Goal: Task Accomplishment & Management: Use online tool/utility

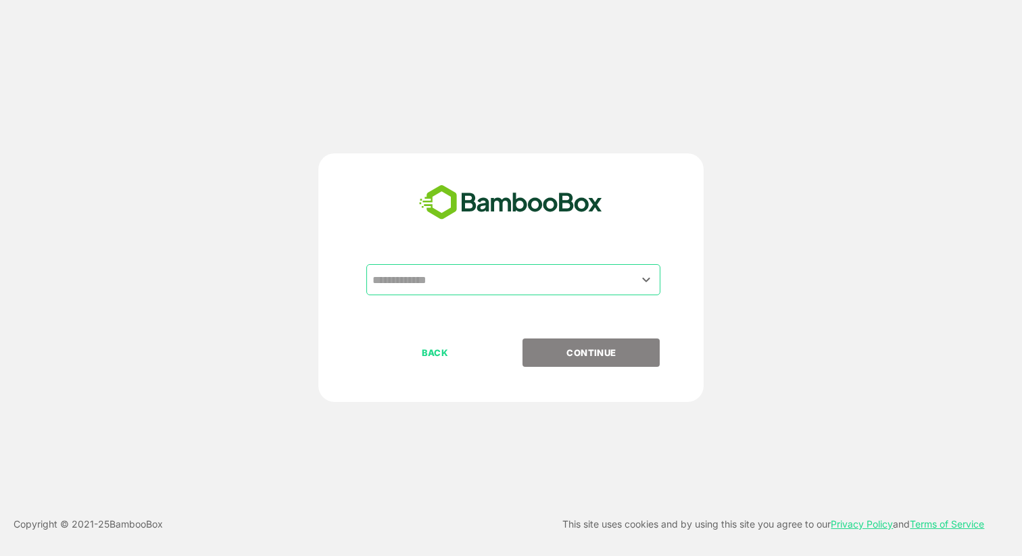
click at [470, 282] on input "text" at bounding box center [513, 280] width 289 height 26
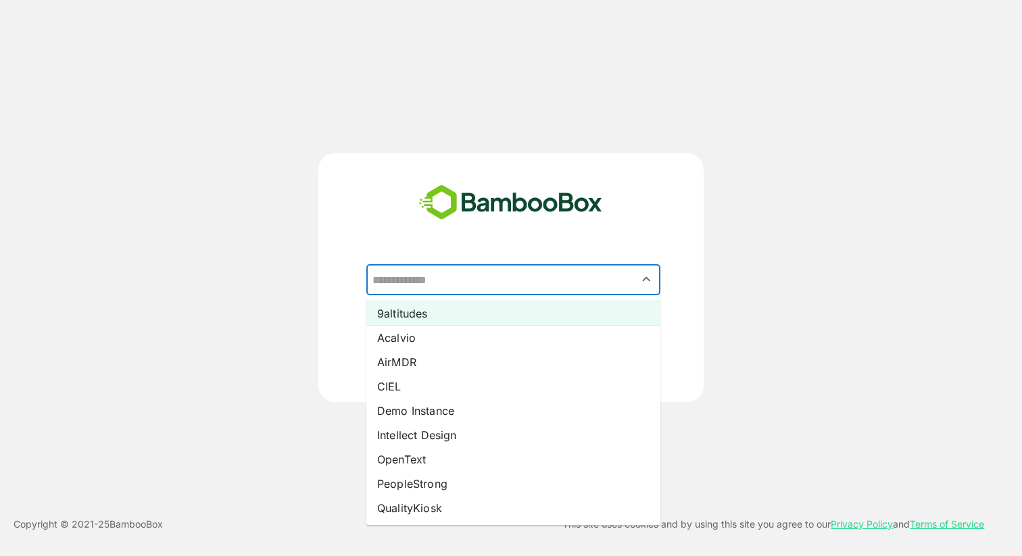
click at [458, 318] on li "9altitudes" at bounding box center [513, 313] width 294 height 24
type input "**********"
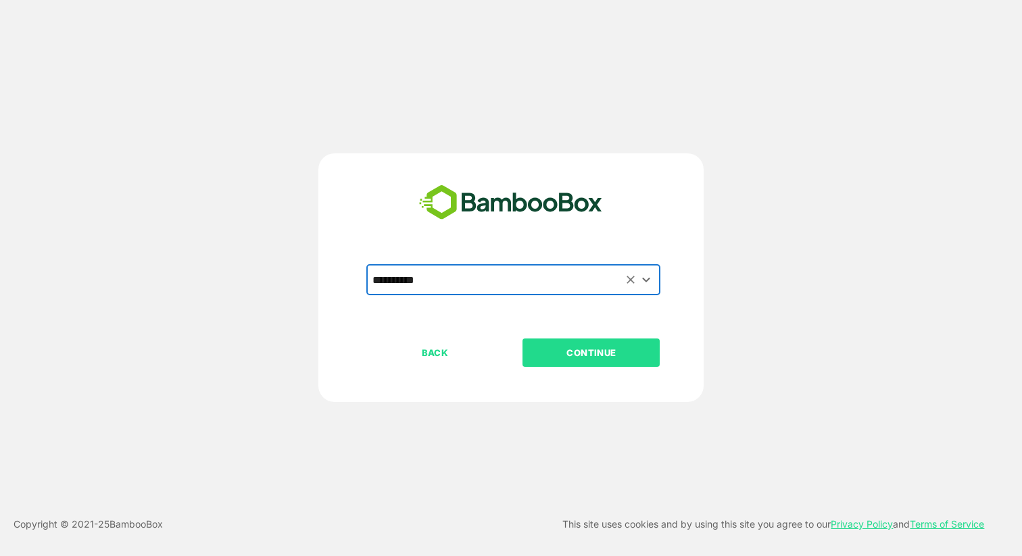
click at [565, 356] on p "CONTINUE" at bounding box center [591, 352] width 135 height 15
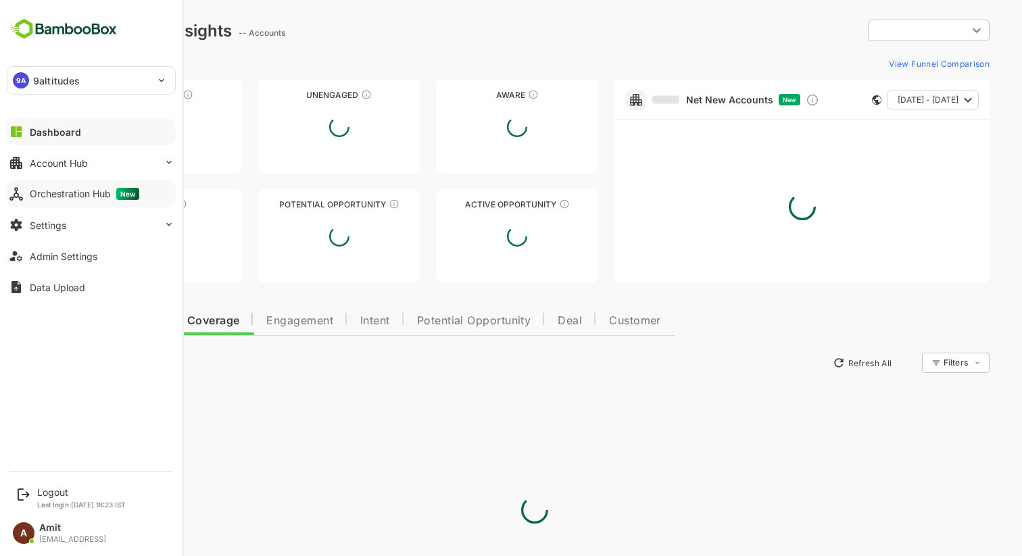
type input "**********"
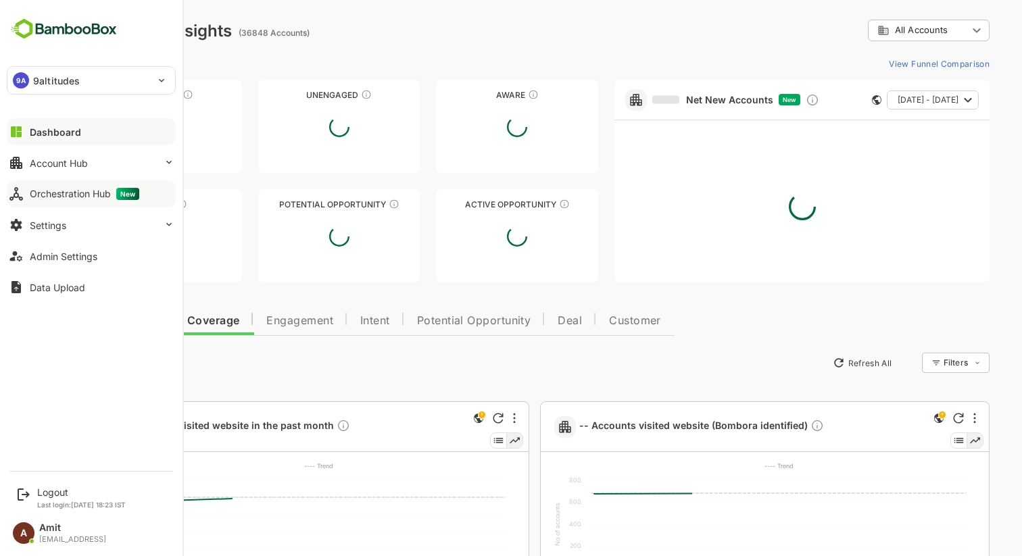
click at [59, 189] on div "Orchestration Hub New" at bounding box center [84, 194] width 109 height 12
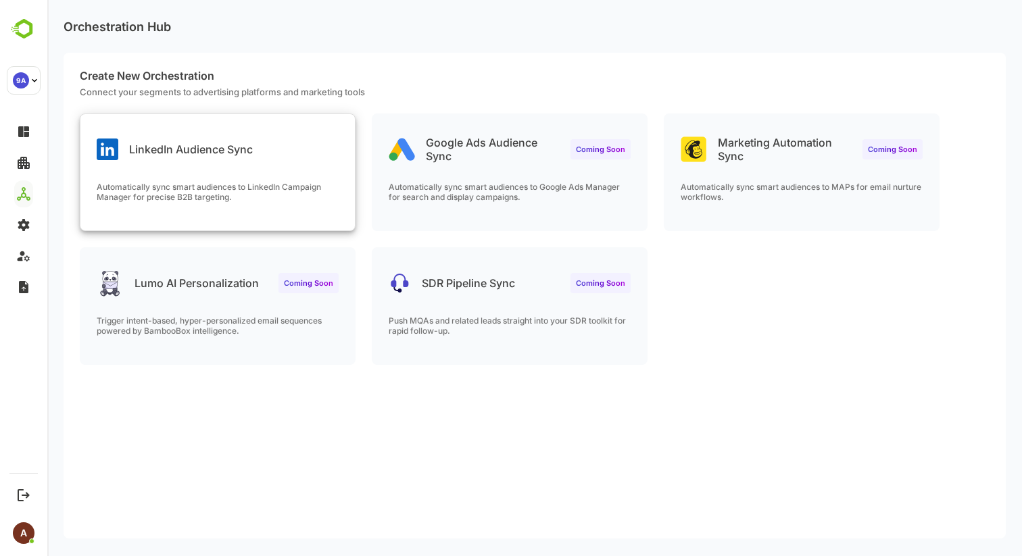
click at [214, 153] on p "LinkedIn Audience Sync" at bounding box center [191, 150] width 124 height 14
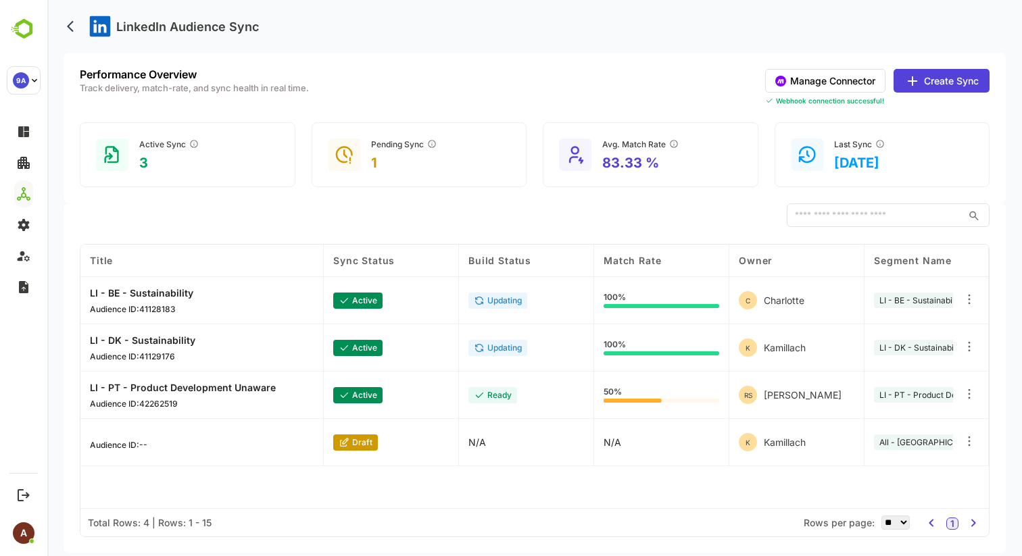
click at [920, 80] on button "Create Sync" at bounding box center [941, 81] width 96 height 24
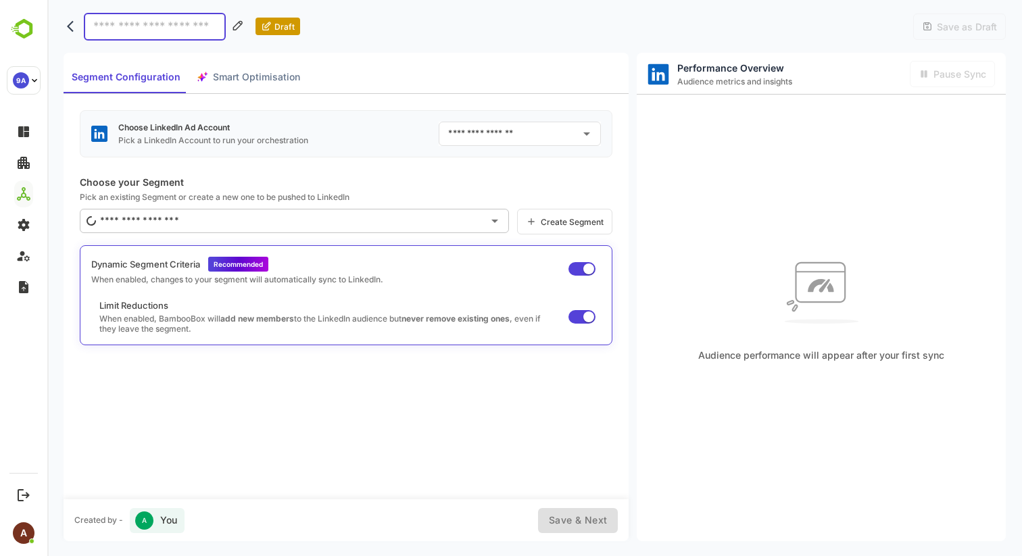
click at [559, 132] on input "text" at bounding box center [510, 134] width 130 height 22
click at [476, 106] on div "Choose LinkedIn Ad Account Pick a LinkedIn Account to run your orchestration ​ …" at bounding box center [346, 296] width 565 height 405
click at [221, 75] on div "Segment Configuration Smart Optimisation" at bounding box center [186, 77] width 245 height 32
click at [191, 219] on input "text" at bounding box center [290, 221] width 386 height 22
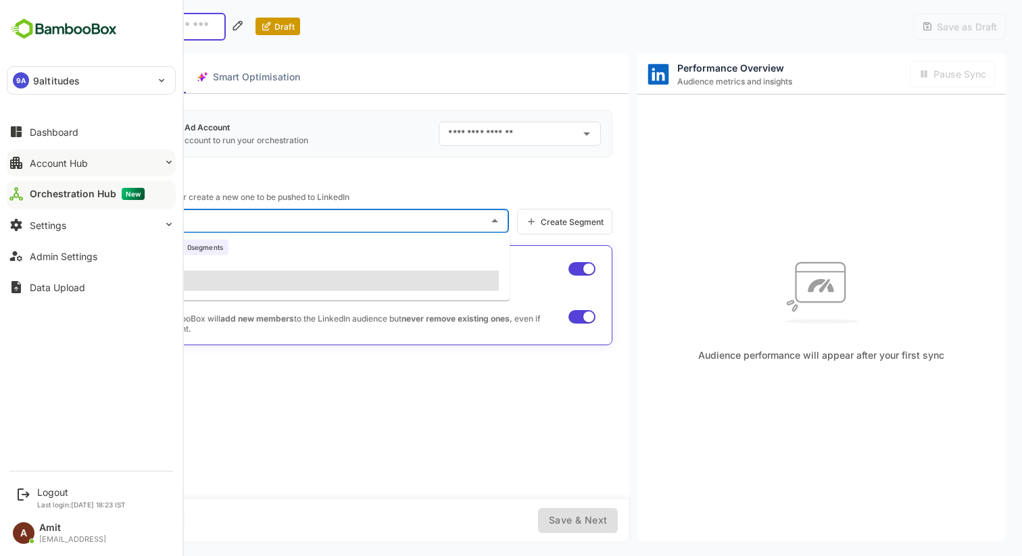
click at [34, 170] on button "Account Hub" at bounding box center [91, 162] width 169 height 27
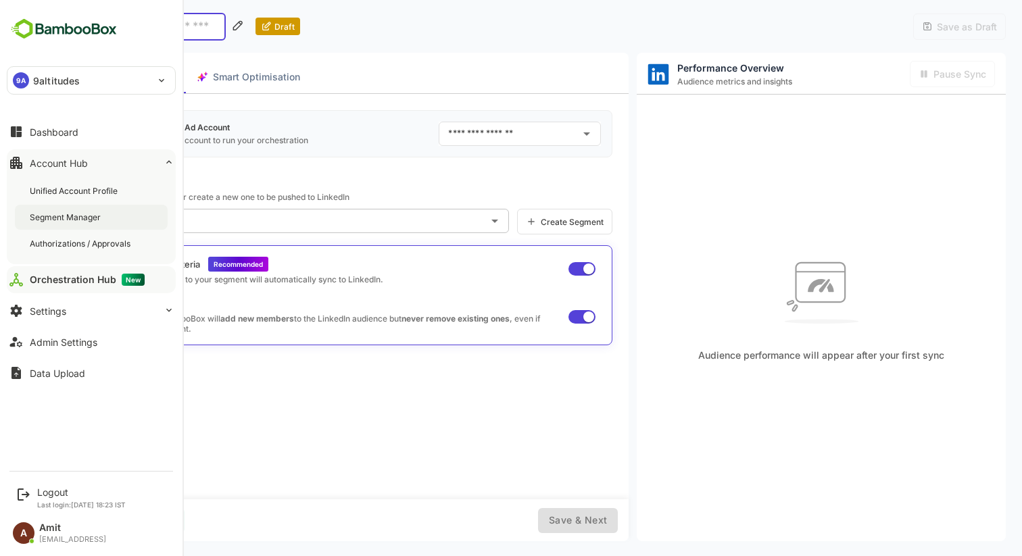
click at [49, 216] on div "Segment Manager" at bounding box center [67, 217] width 74 height 11
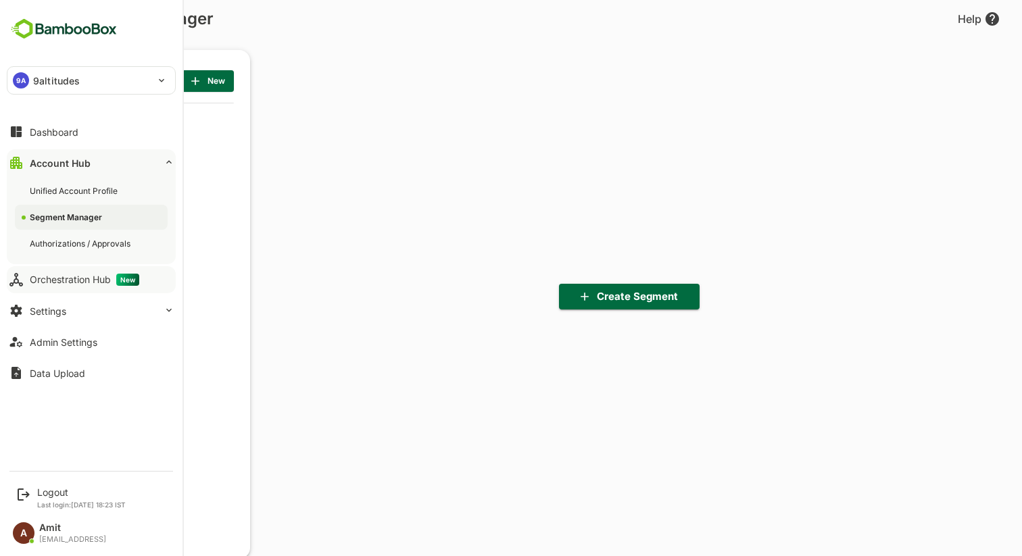
scroll to position [386, 167]
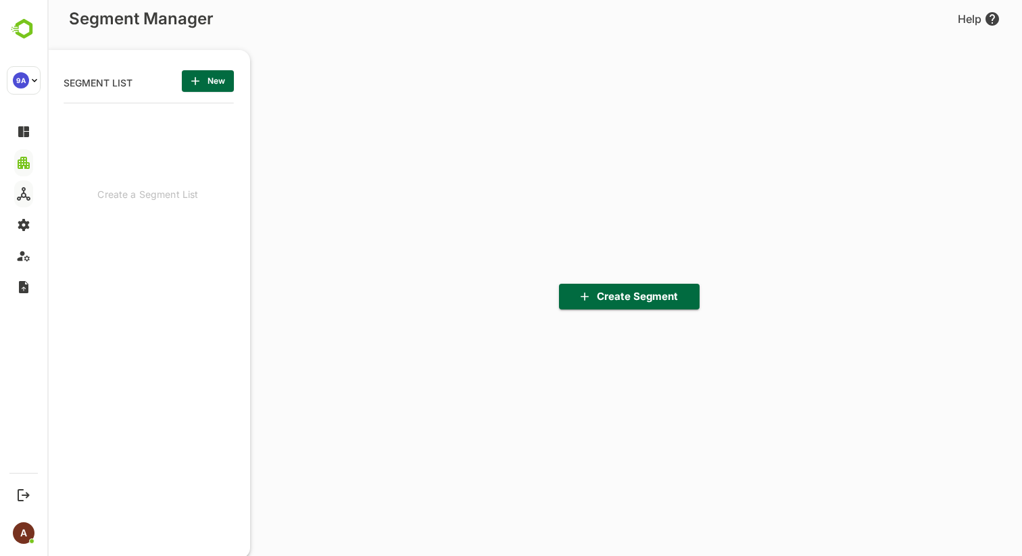
click at [201, 82] on icon "button" at bounding box center [196, 81] width 14 height 14
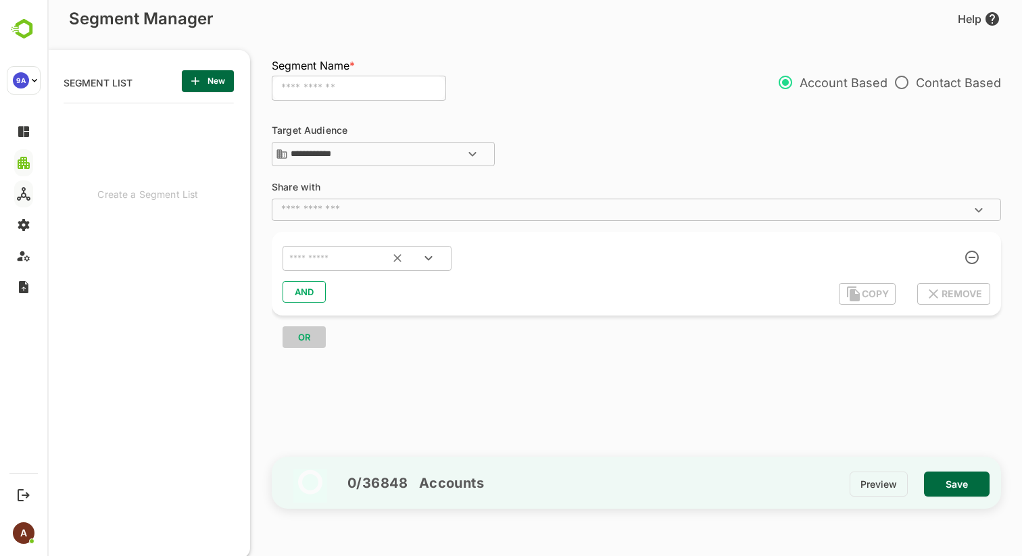
click at [370, 262] on input "text" at bounding box center [350, 259] width 127 height 18
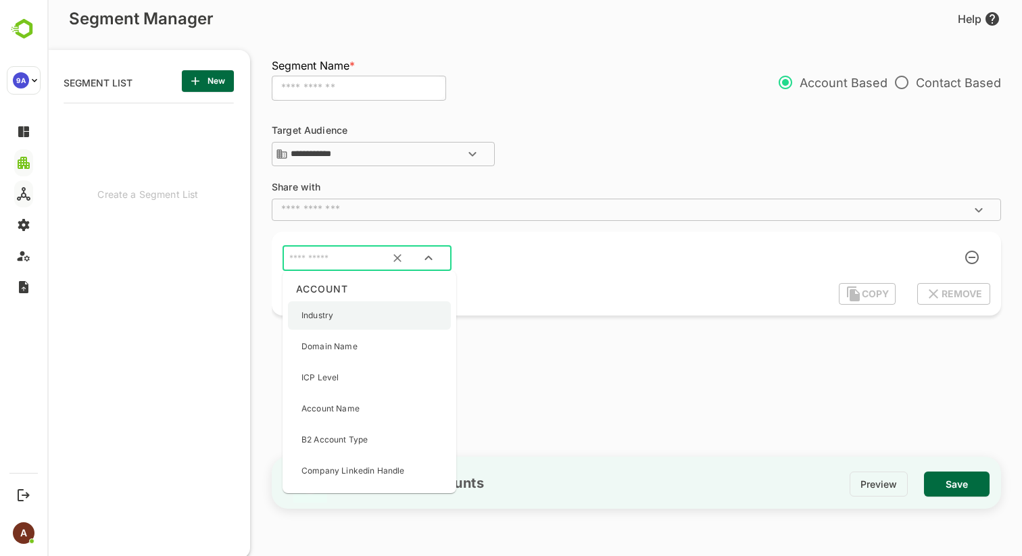
click at [364, 318] on div "Industry" at bounding box center [369, 315] width 163 height 28
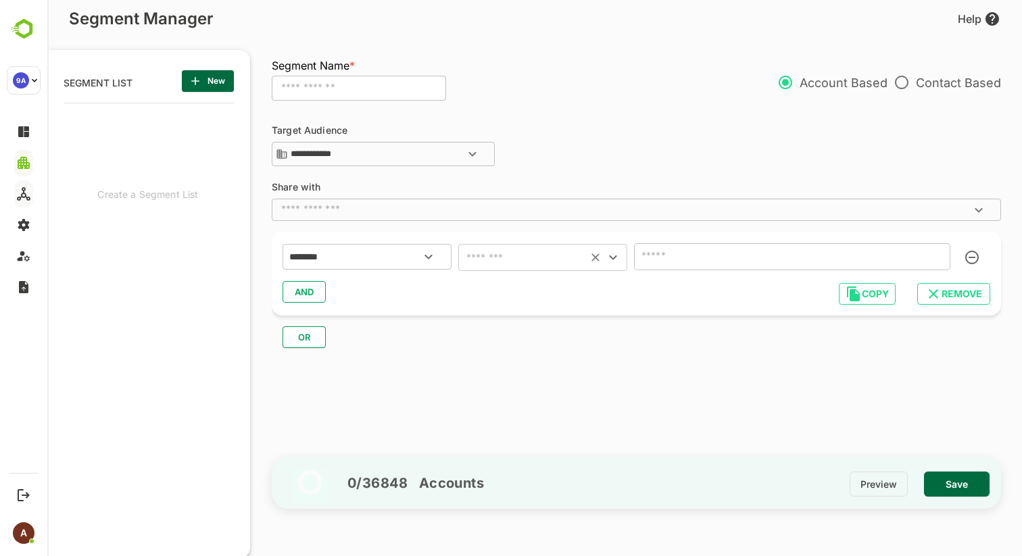
click at [501, 253] on input "text" at bounding box center [522, 257] width 121 height 19
click at [509, 371] on li "is not empty" at bounding box center [542, 364] width 169 height 24
type input "**********"
click at [963, 493] on button "Save" at bounding box center [957, 484] width 66 height 25
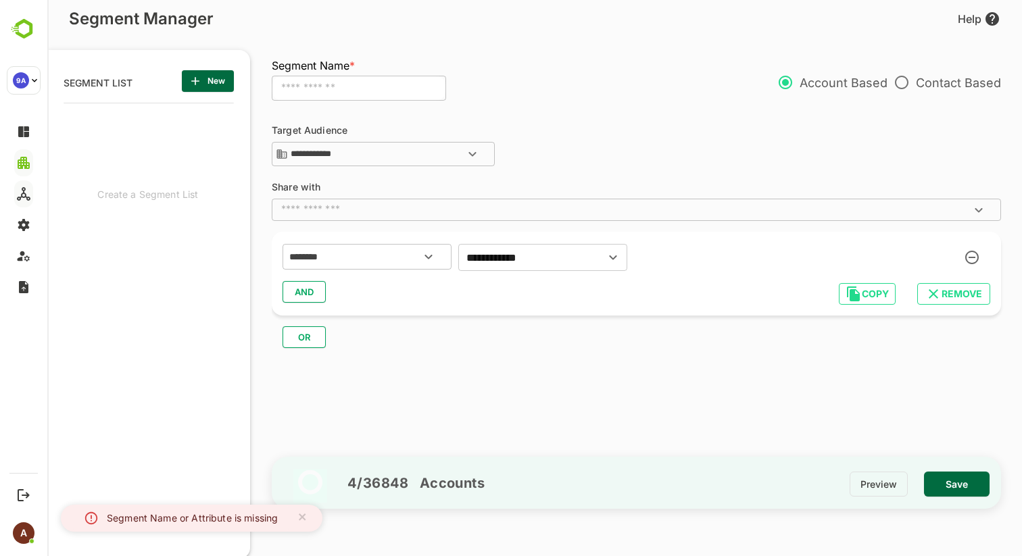
click at [378, 92] on input "text" at bounding box center [359, 89] width 174 height 26
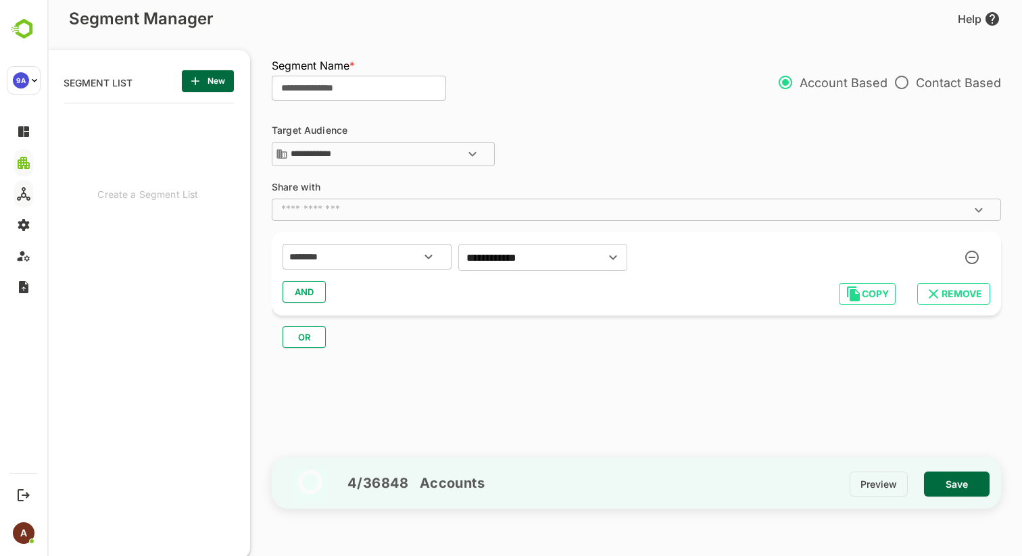
type input "**********"
click at [939, 483] on span "Save" at bounding box center [957, 485] width 44 height 18
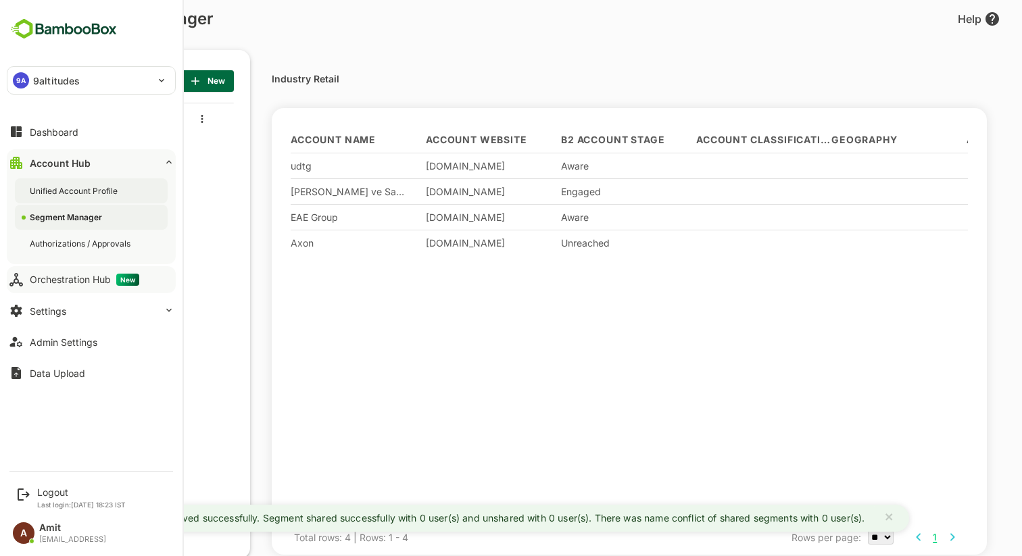
click at [74, 196] on div "Unified Account Profile" at bounding box center [75, 190] width 91 height 11
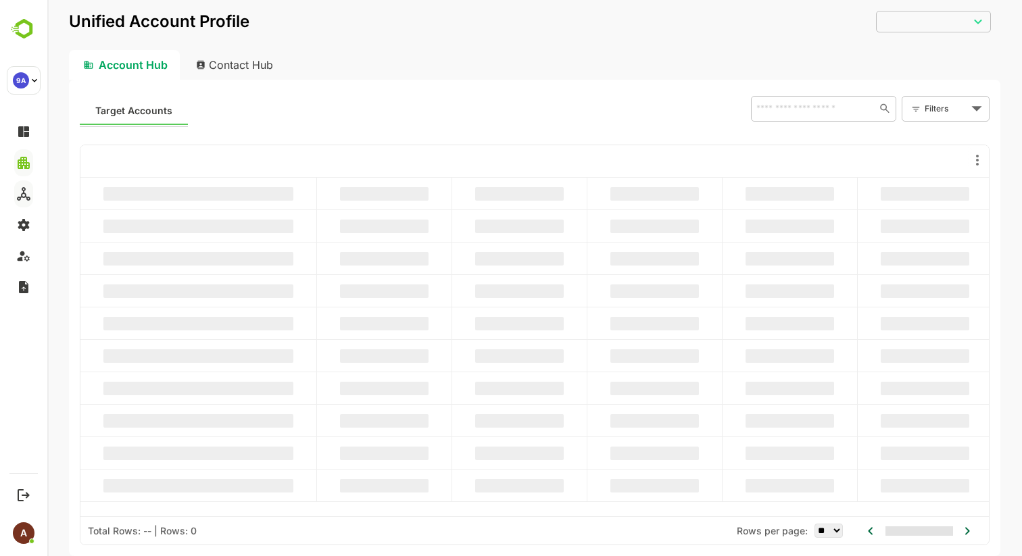
type input "**********"
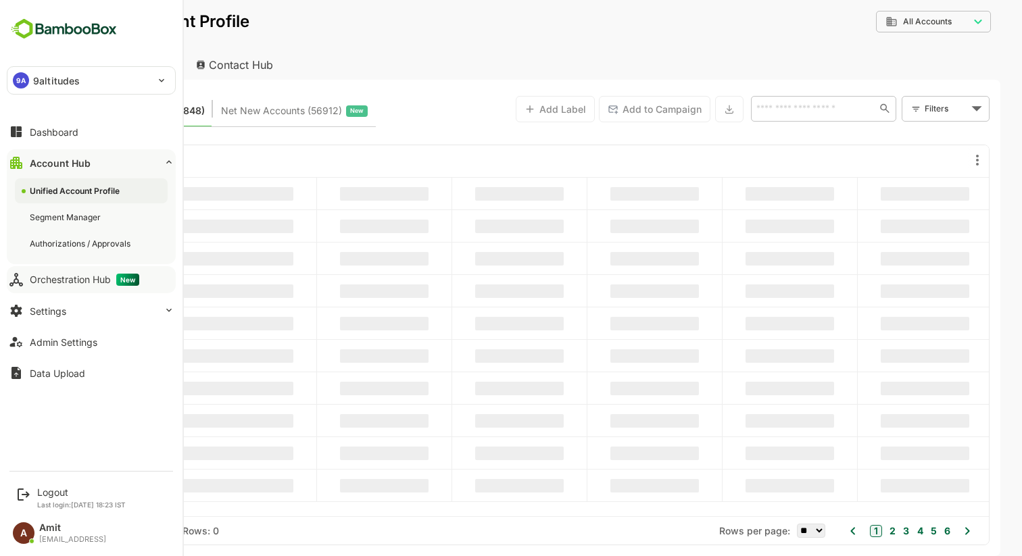
click at [85, 277] on div "Orchestration Hub New" at bounding box center [84, 280] width 109 height 12
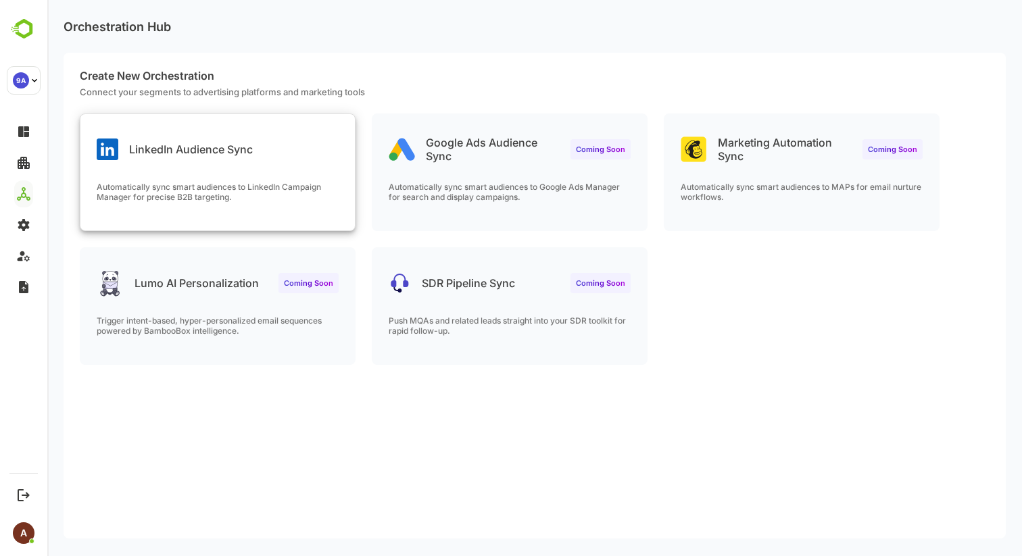
click at [183, 176] on div "LinkedIn Audience Sync Automatically sync smart audiences to LinkedIn Campaign …" at bounding box center [217, 172] width 274 height 116
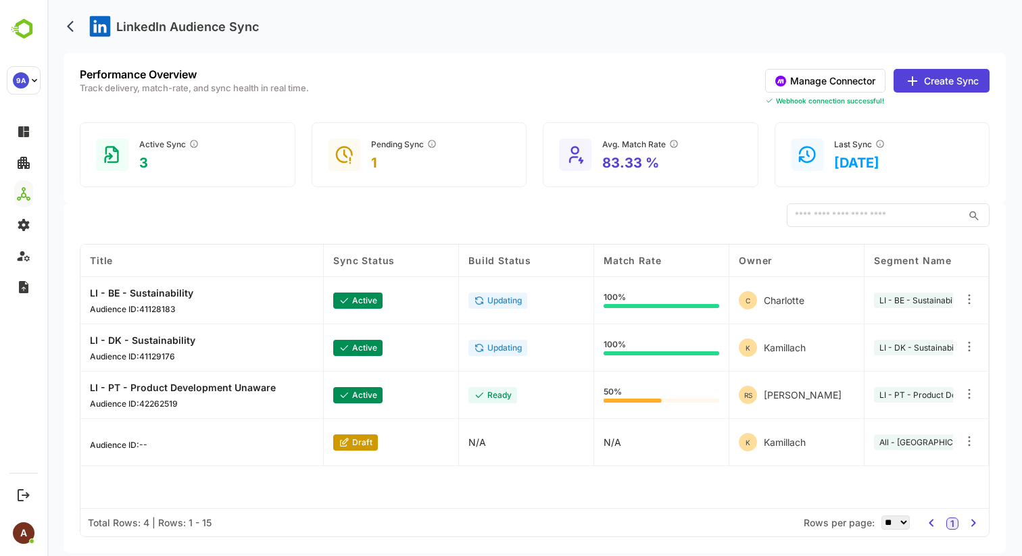
click at [938, 80] on button "Create Sync" at bounding box center [941, 81] width 96 height 24
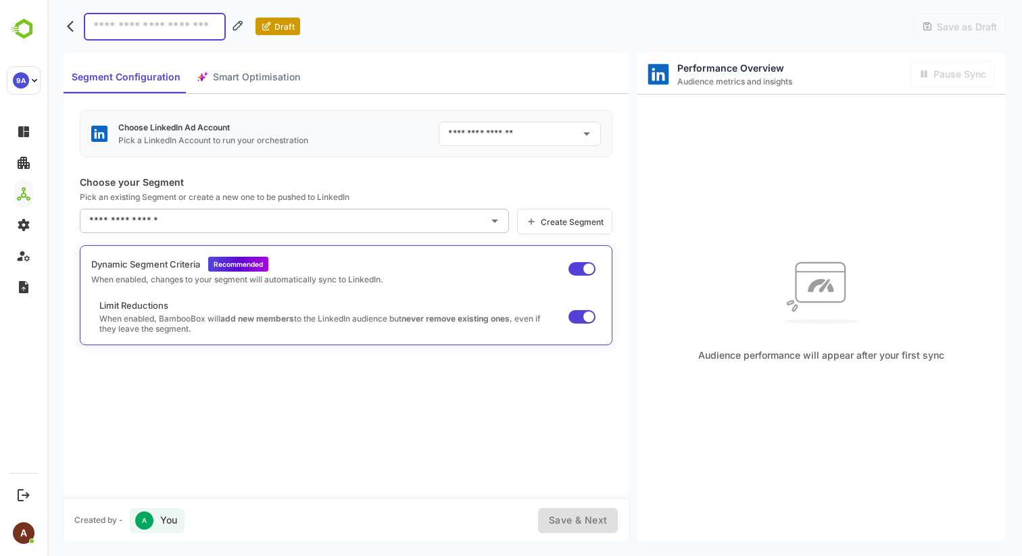
click at [344, 229] on input "text" at bounding box center [284, 221] width 397 height 22
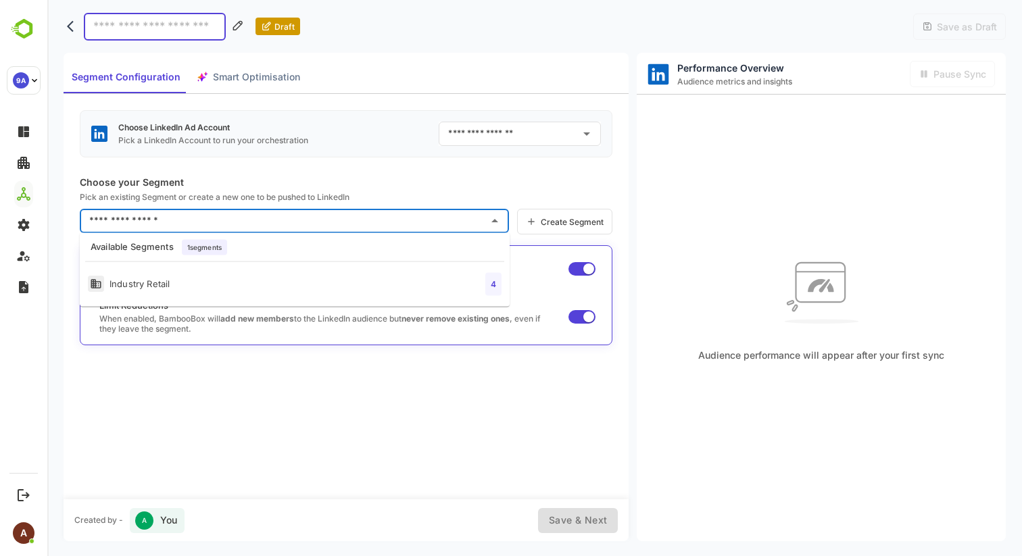
click at [228, 283] on li "Industry Retail 4" at bounding box center [295, 285] width 430 height 34
type input "**********"
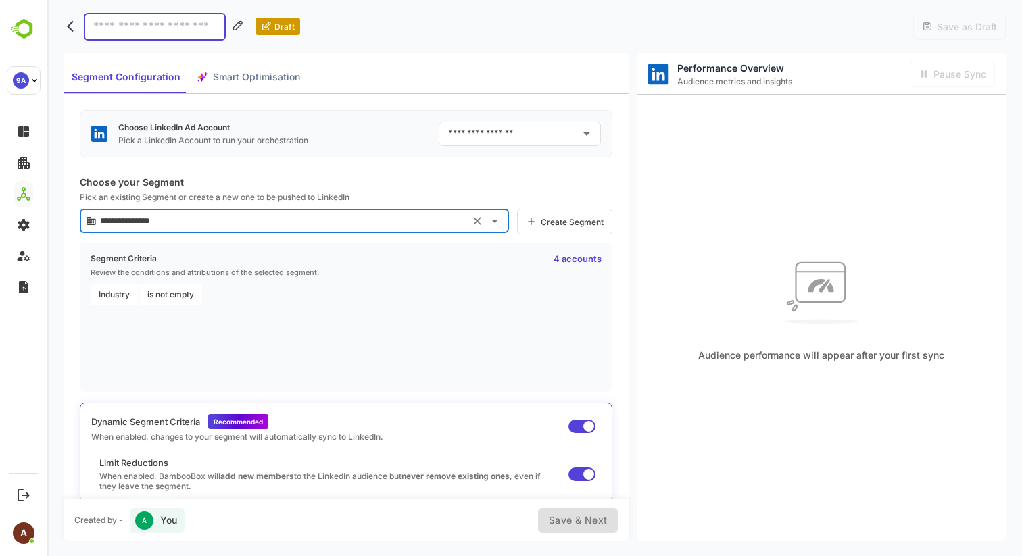
click at [504, 132] on input "text" at bounding box center [510, 134] width 130 height 22
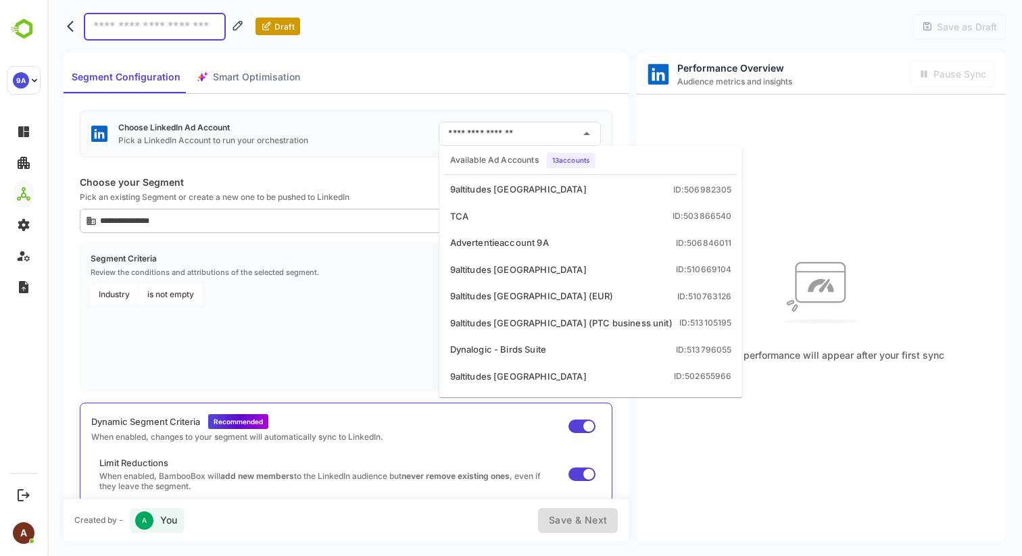
click at [182, 101] on div "**********" at bounding box center [346, 296] width 565 height 405
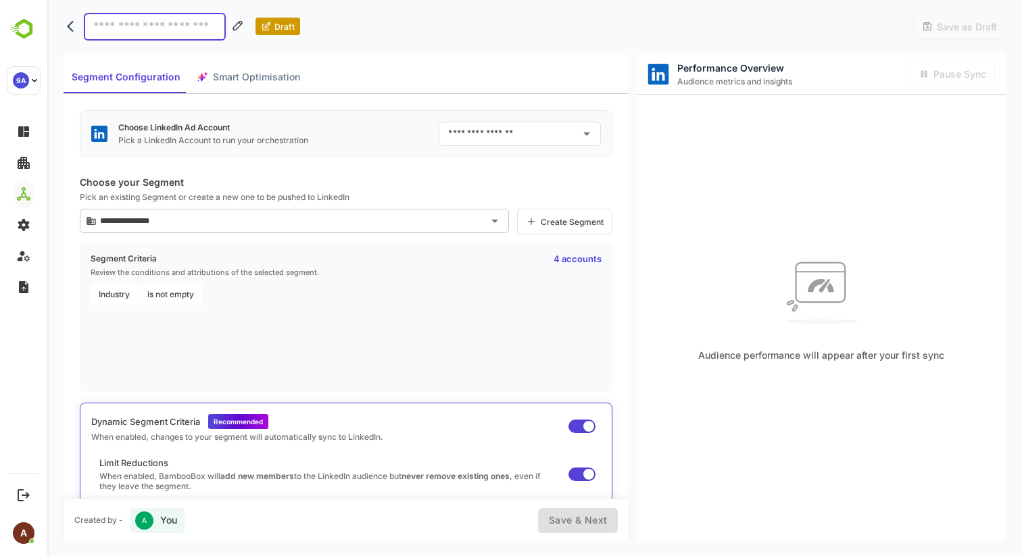
click at [74, 34] on button "back" at bounding box center [74, 26] width 20 height 20
click at [71, 29] on icon "back" at bounding box center [70, 26] width 7 height 11
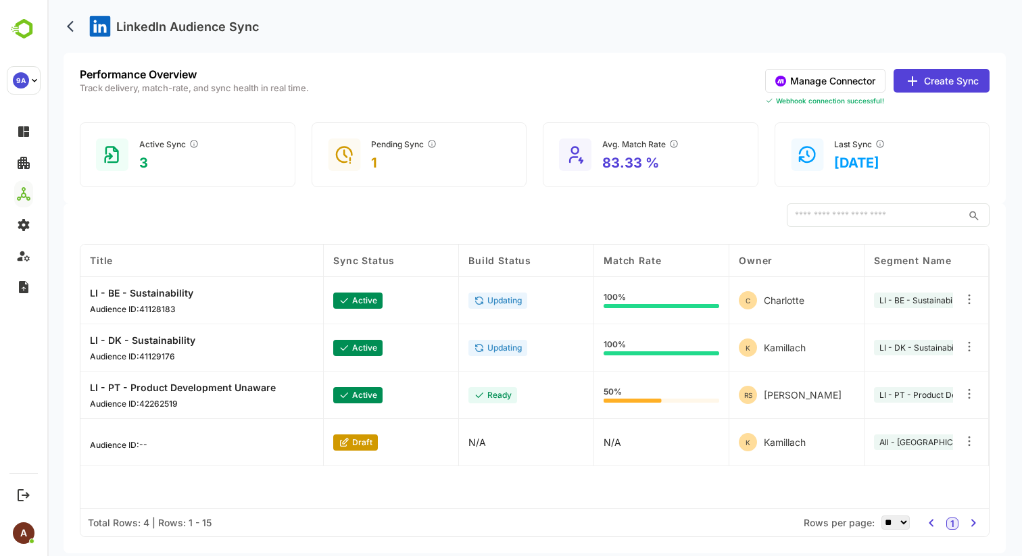
click at [797, 84] on button "Manage Connector" at bounding box center [825, 81] width 120 height 24
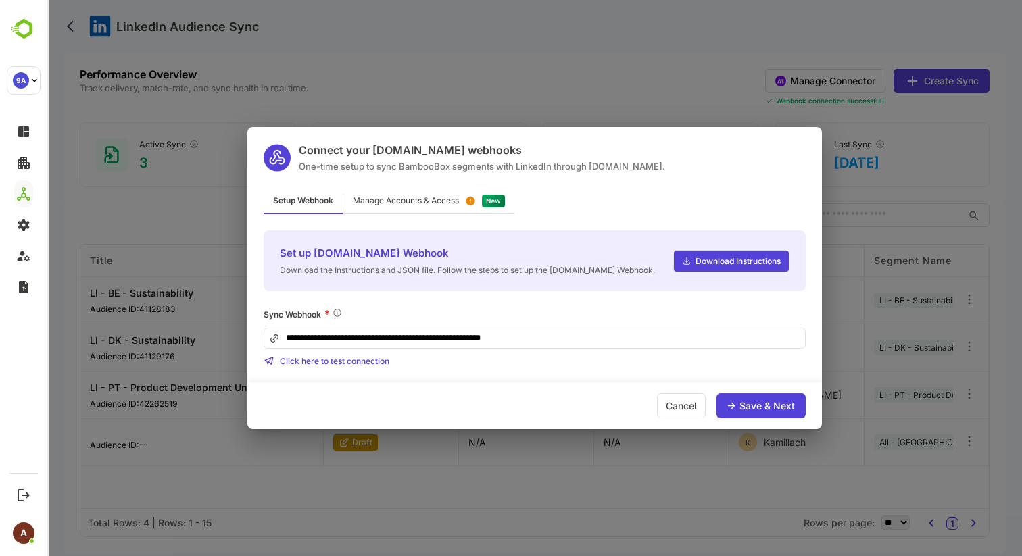
click at [403, 200] on div "Manage Accounts & Access" at bounding box center [406, 201] width 106 height 8
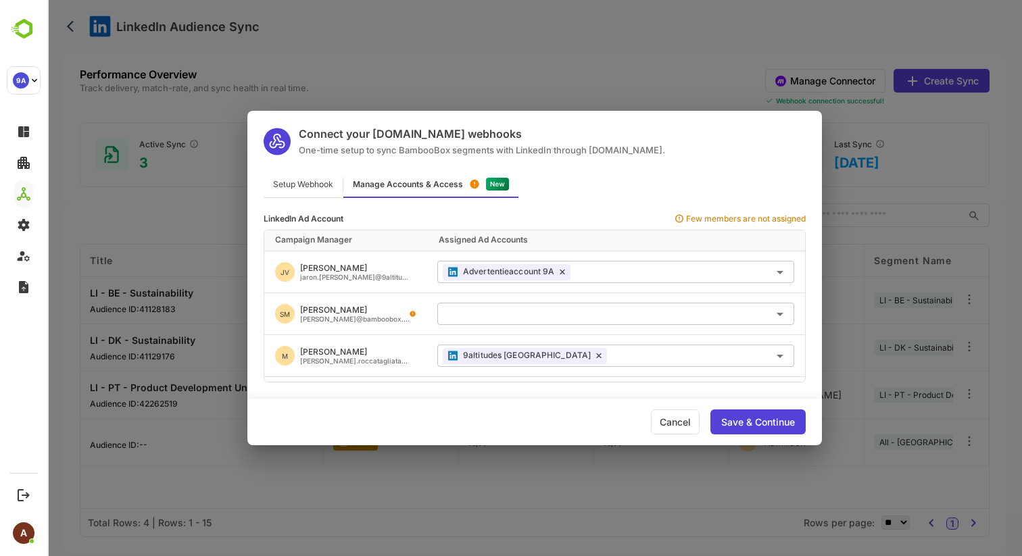
scroll to position [7, 0]
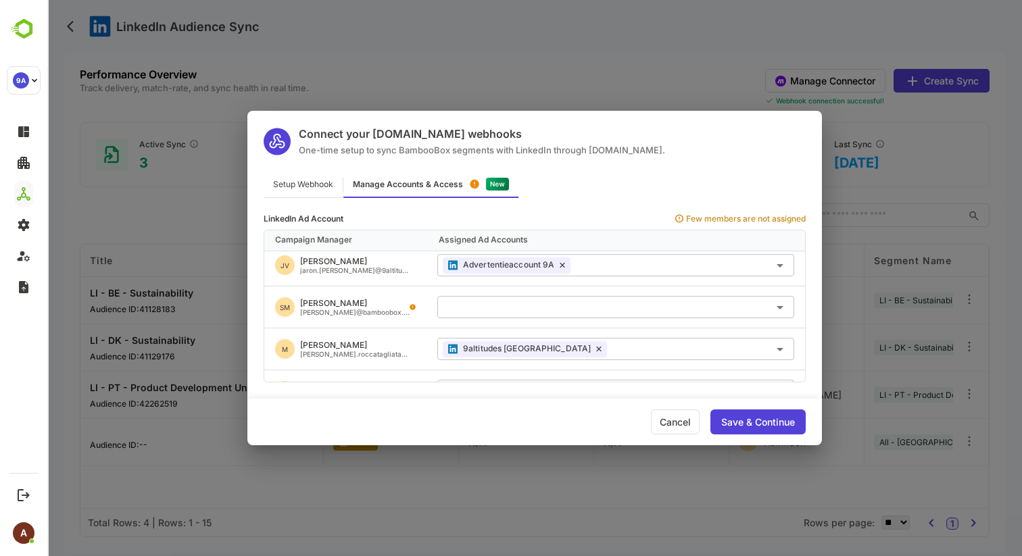
click at [483, 302] on input "text" at bounding box center [616, 307] width 346 height 22
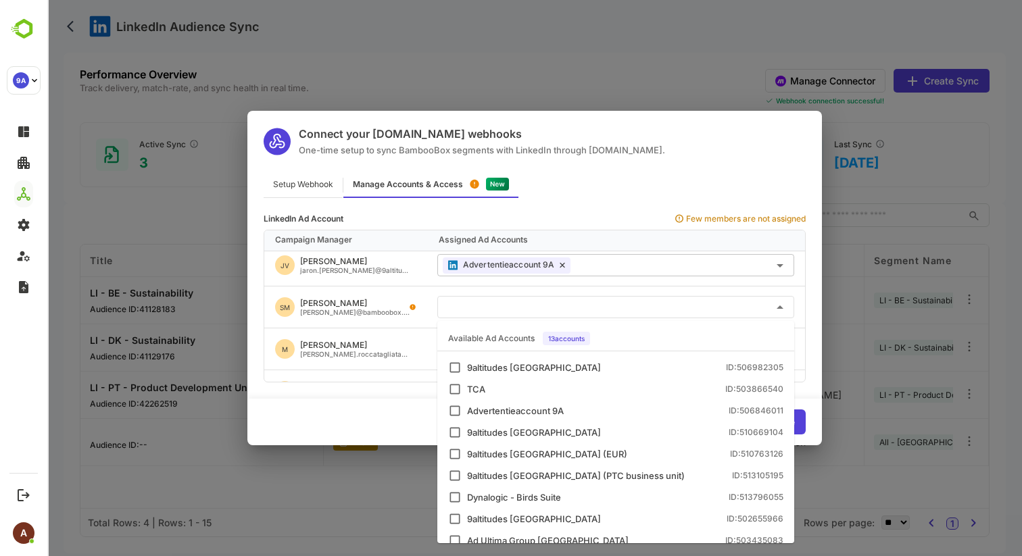
click at [401, 347] on div "M [PERSON_NAME].roccatagliata..." at bounding box center [345, 348] width 162 height 41
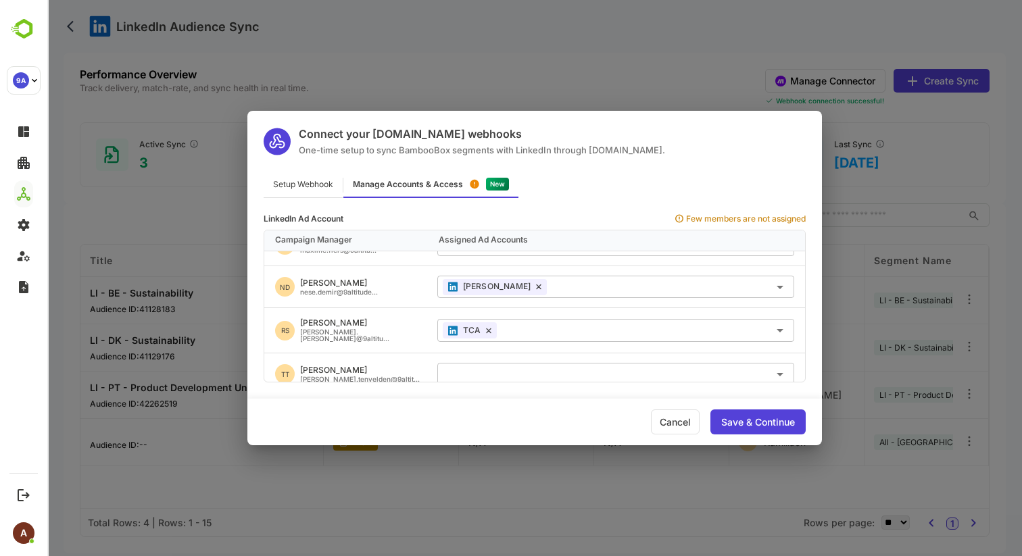
scroll to position [0, 0]
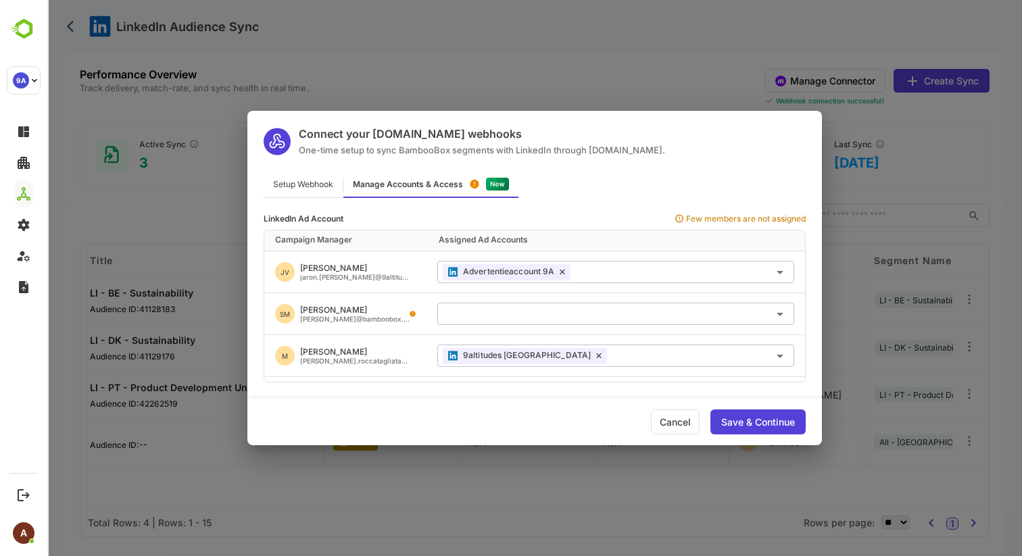
click at [471, 317] on input "text" at bounding box center [616, 314] width 346 height 22
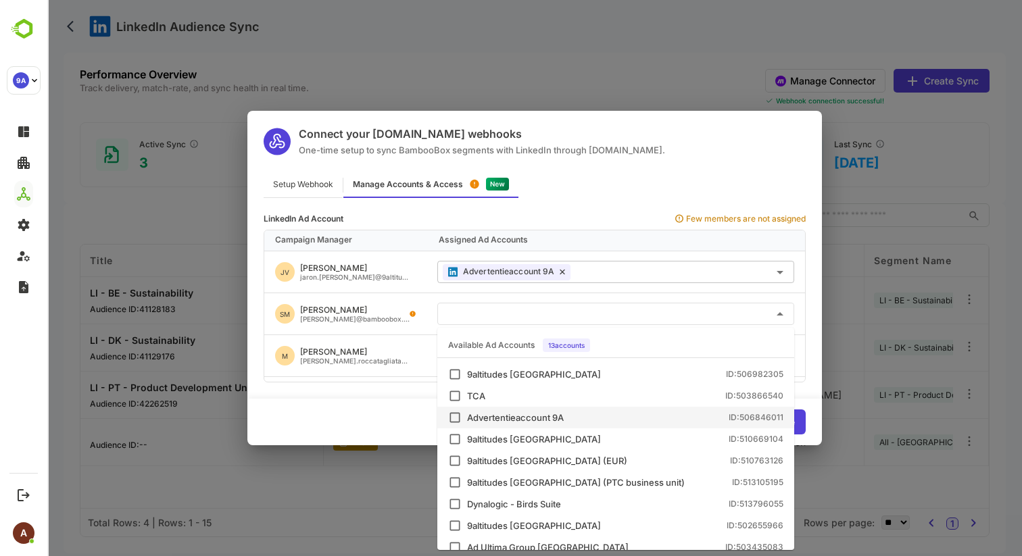
click at [366, 274] on div "jaron.[PERSON_NAME]@9altitu..." at bounding box center [354, 277] width 108 height 7
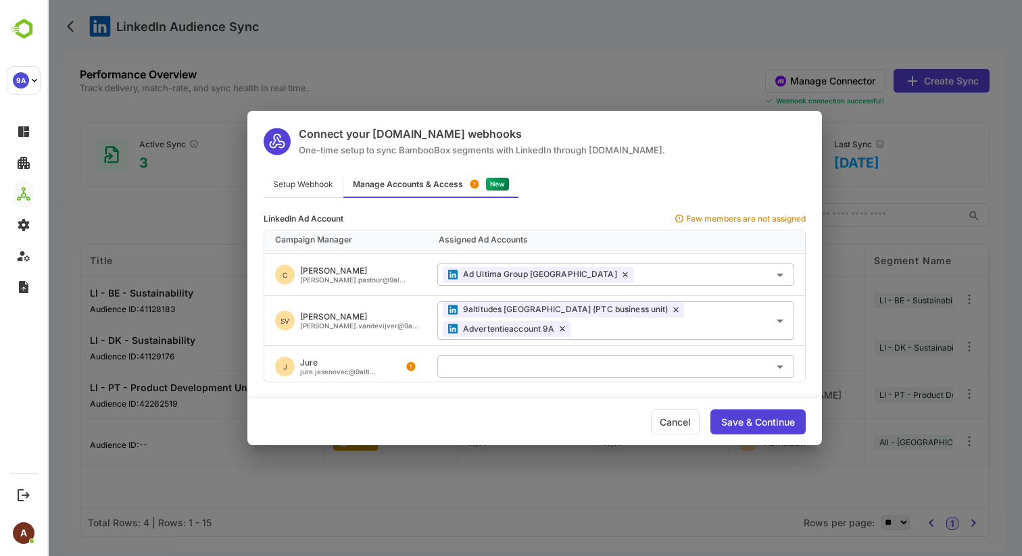
scroll to position [377, 0]
click at [847, 127] on div "Connect your [DOMAIN_NAME] webhooks One-time setup to sync BambooBox segments w…" at bounding box center [534, 278] width 975 height 556
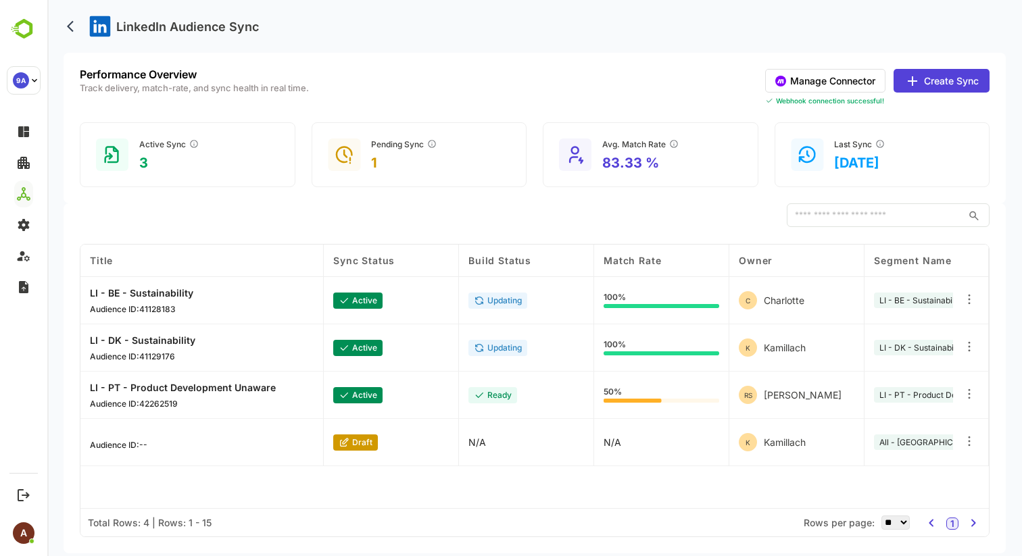
click at [907, 87] on icon at bounding box center [912, 81] width 16 height 16
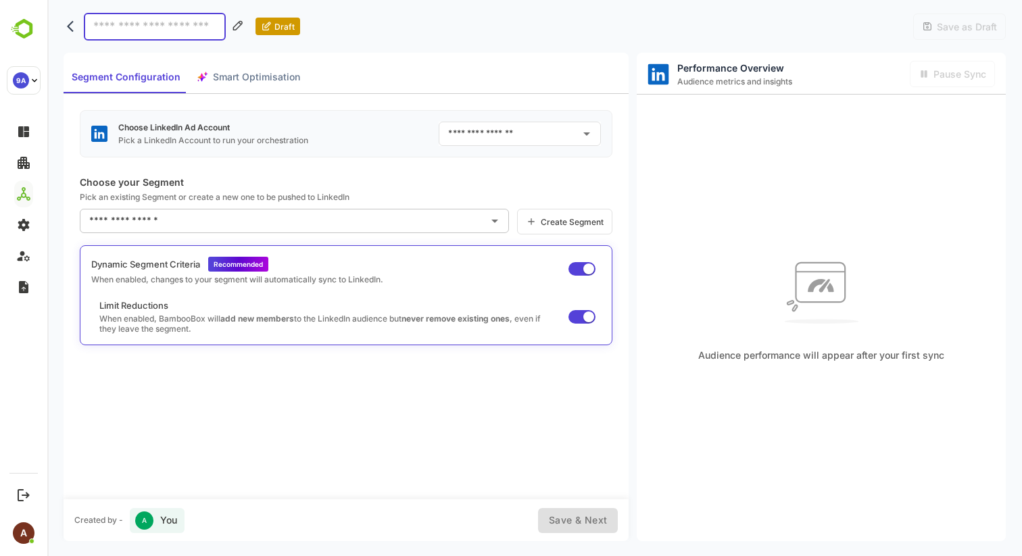
click at [565, 137] on input "text" at bounding box center [510, 134] width 130 height 22
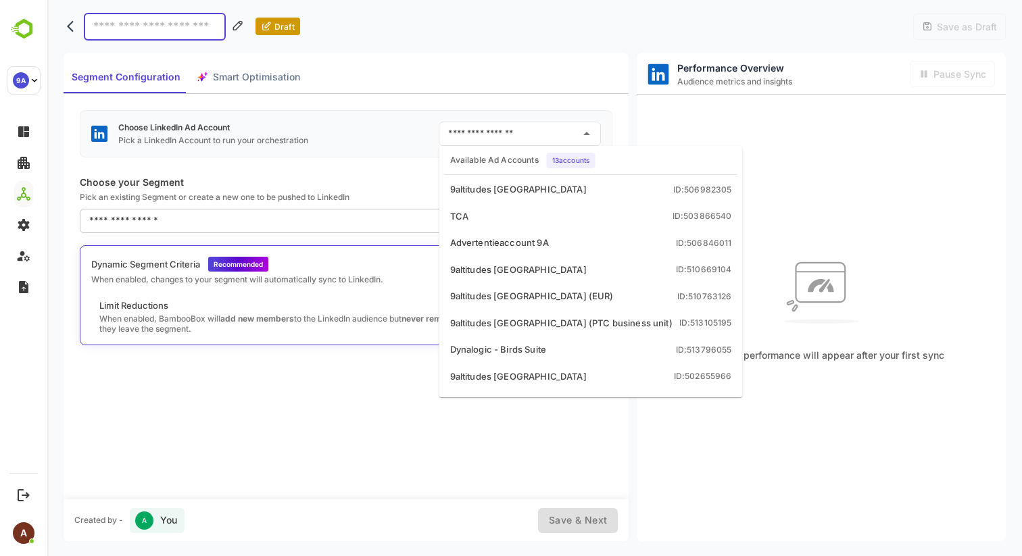
click at [346, 182] on p "Choose your Segment" at bounding box center [346, 181] width 533 height 11
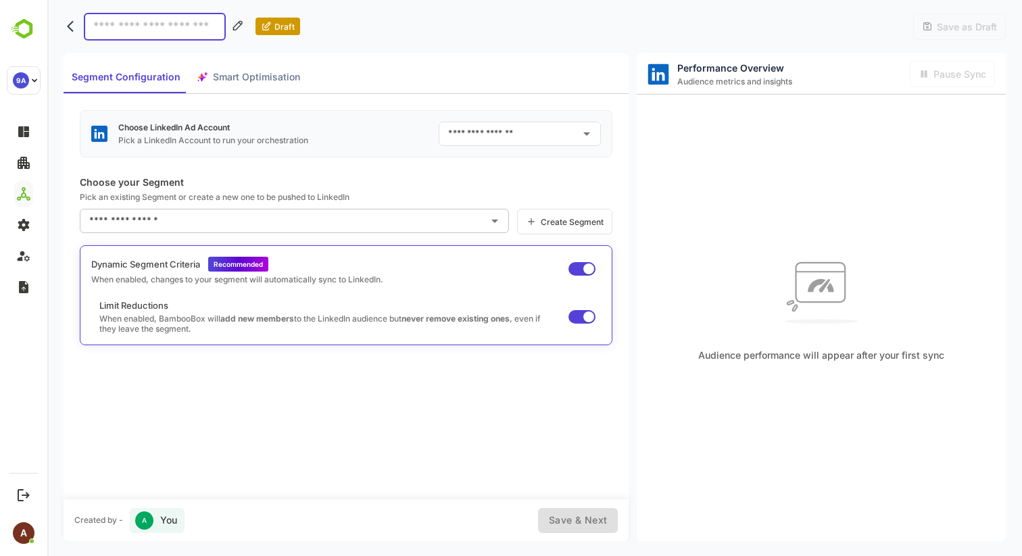
click at [464, 138] on input "text" at bounding box center [510, 134] width 130 height 22
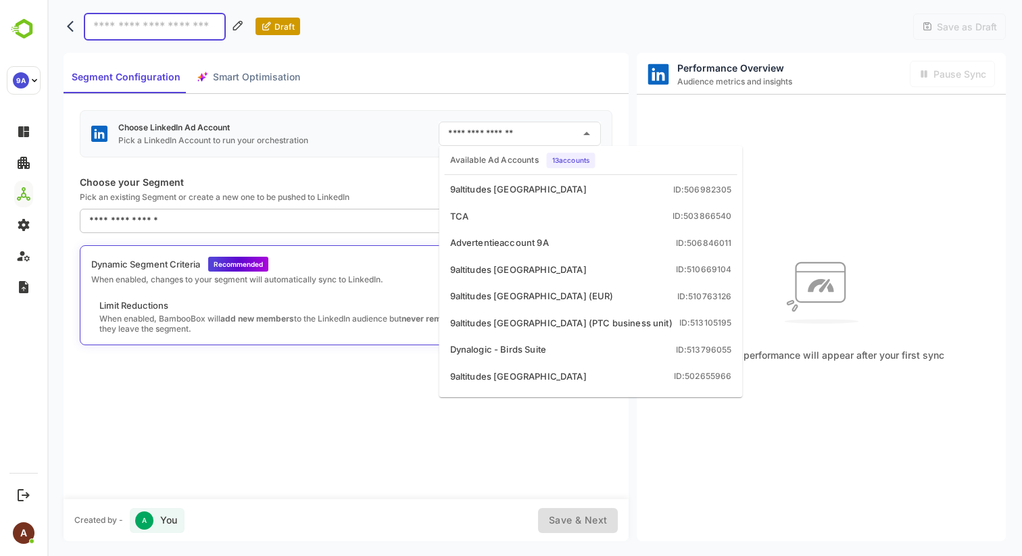
click at [469, 192] on div "9altitudes [GEOGRAPHIC_DATA]" at bounding box center [518, 190] width 137 height 14
type input "**********"
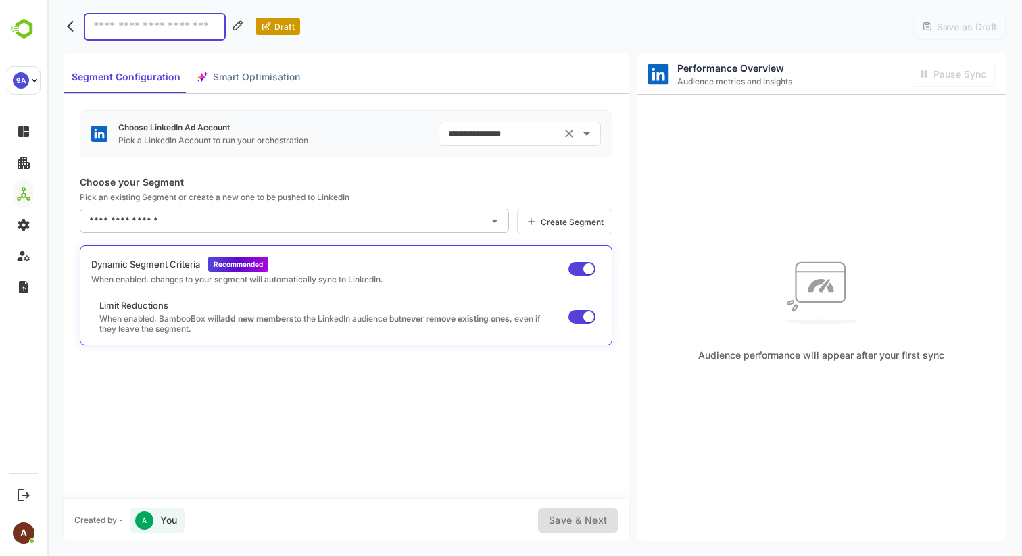
click at [201, 227] on input "text" at bounding box center [284, 221] width 397 height 22
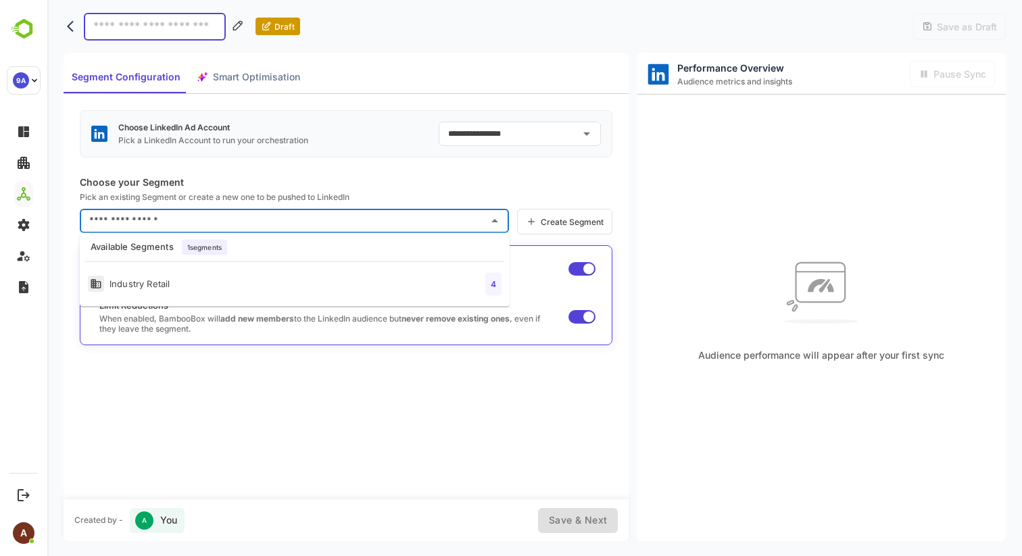
click at [172, 285] on li "Industry Retail 4" at bounding box center [295, 285] width 430 height 34
type input "**********"
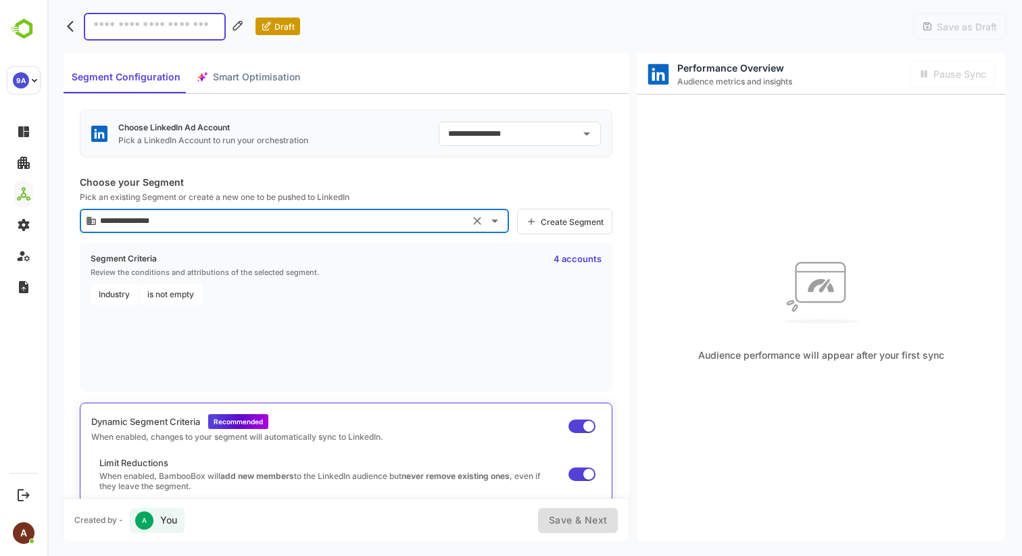
scroll to position [1, 0]
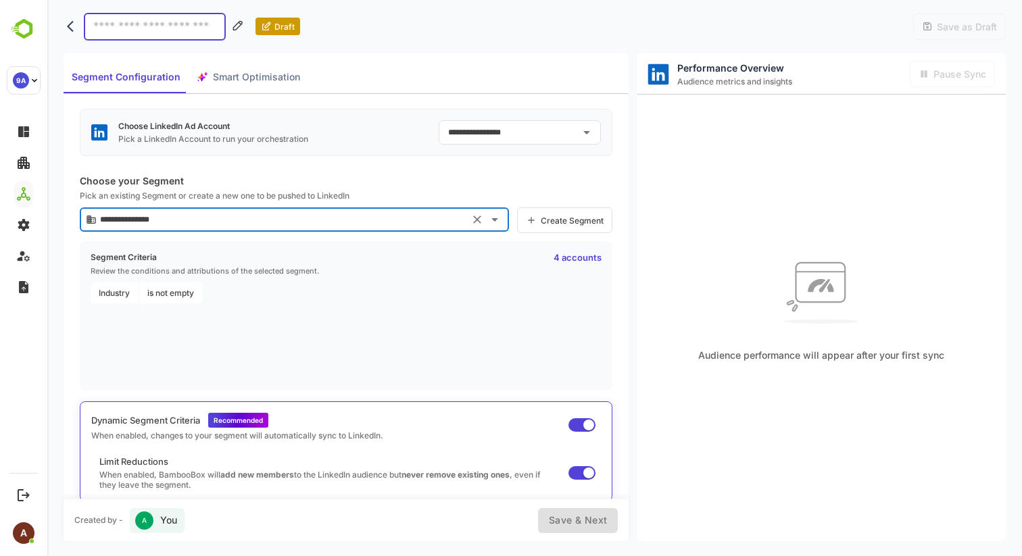
click at [260, 76] on span "Smart Optimisation" at bounding box center [256, 77] width 87 height 17
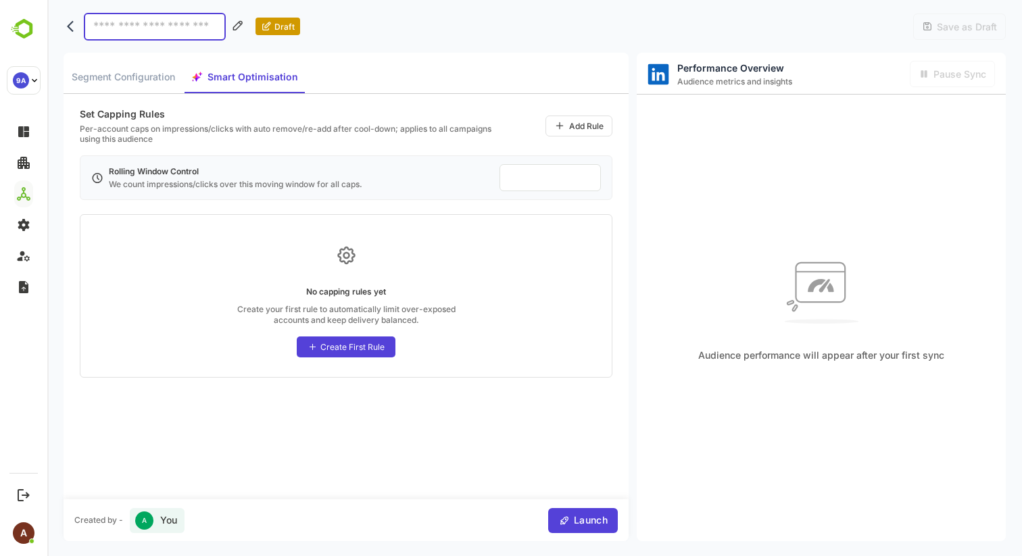
click at [330, 347] on div "Create First Rule" at bounding box center [352, 347] width 64 height 10
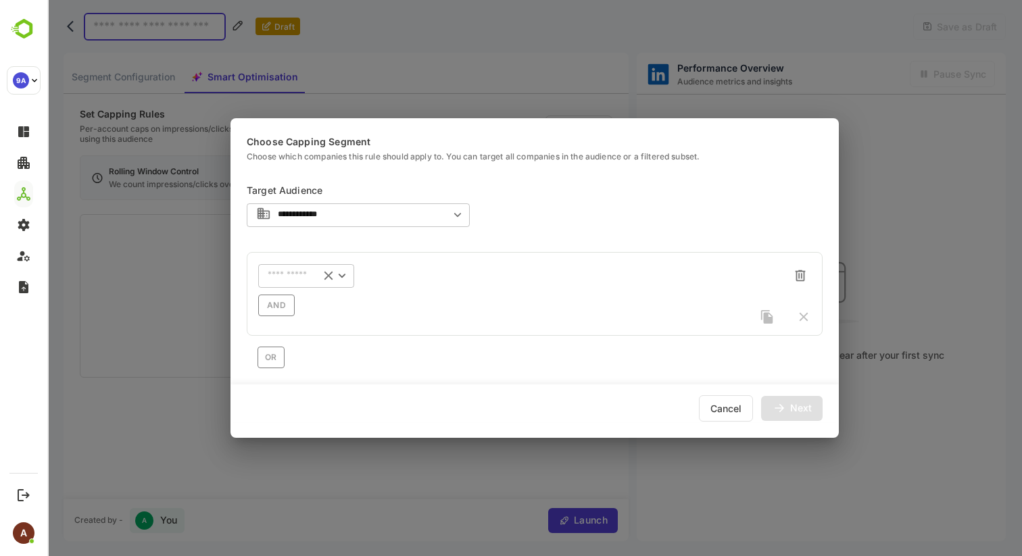
click at [308, 274] on input "text" at bounding box center [289, 275] width 43 height 10
type input "****"
click at [321, 338] on p "Employees Range" at bounding box center [309, 335] width 70 height 12
click at [395, 276] on input "text" at bounding box center [388, 275] width 36 height 10
click at [402, 328] on li "greater than(>)" at bounding box center [405, 324] width 89 height 20
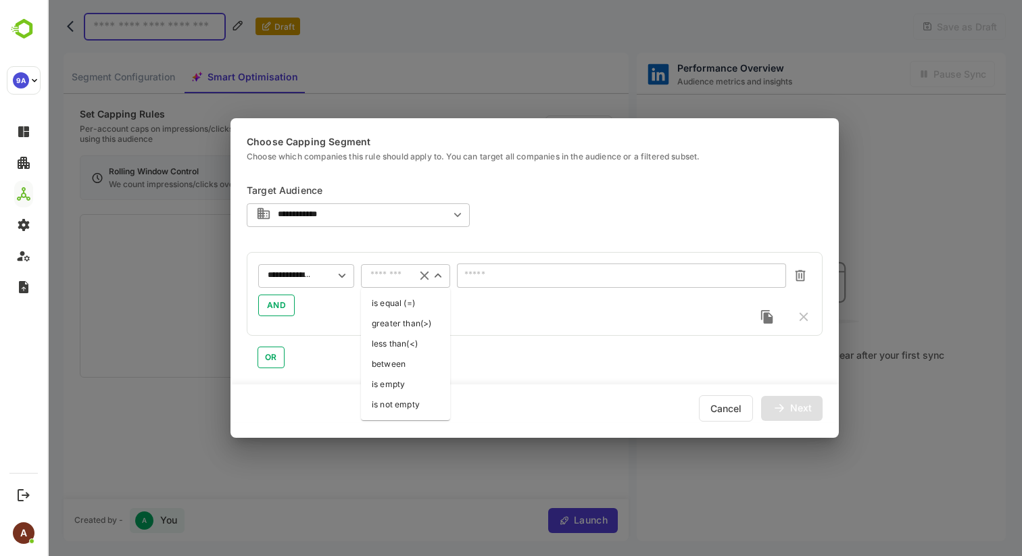
type input "**********"
click at [483, 277] on input "number" at bounding box center [621, 276] width 329 height 24
type input "****"
click at [805, 404] on div "Next" at bounding box center [801, 407] width 22 height 9
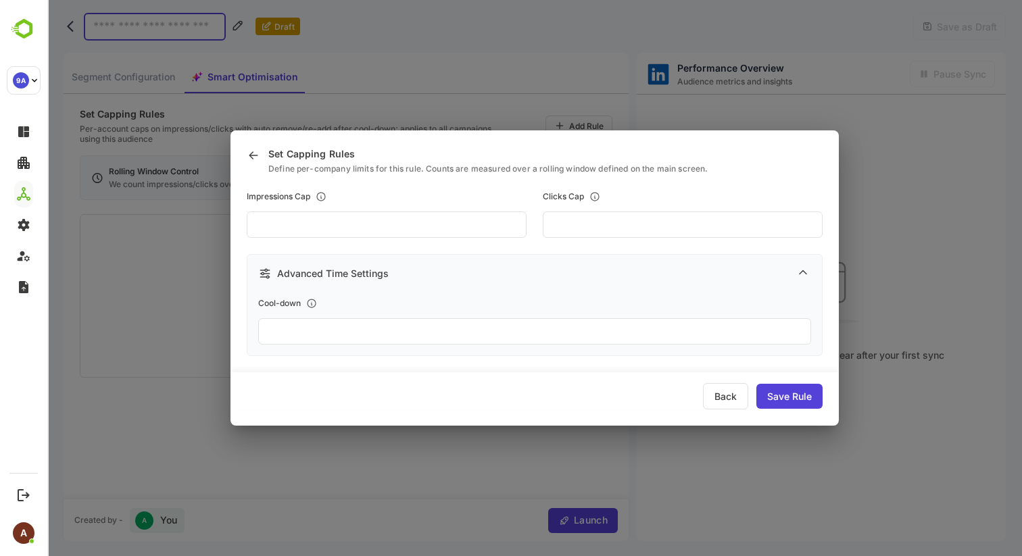
click at [292, 221] on input "***" at bounding box center [387, 225] width 280 height 26
type input "***"
click at [576, 226] on input "**" at bounding box center [683, 225] width 280 height 26
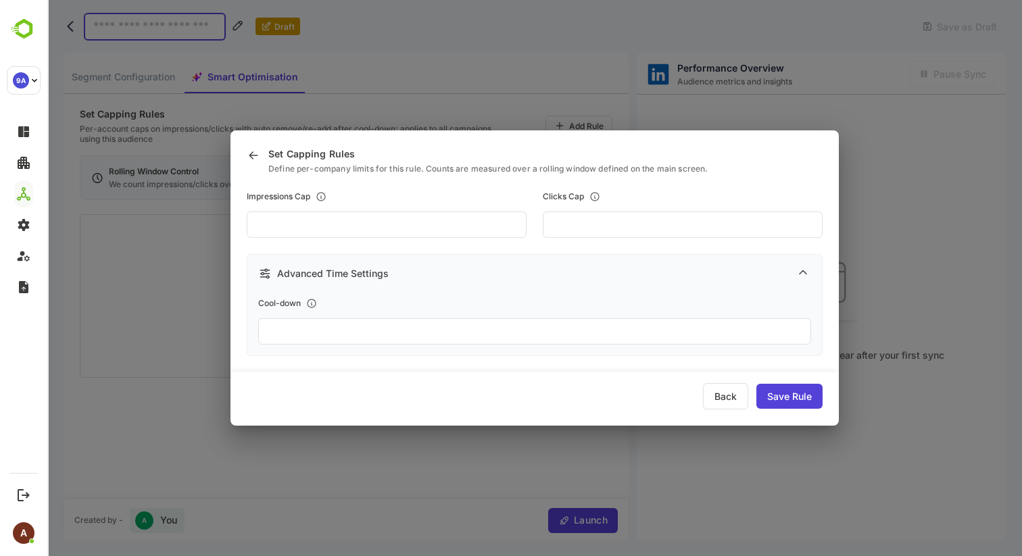
type input "*"
type input "**"
click at [783, 394] on div "Save Rule" at bounding box center [789, 396] width 66 height 25
type input "***"
type input "**"
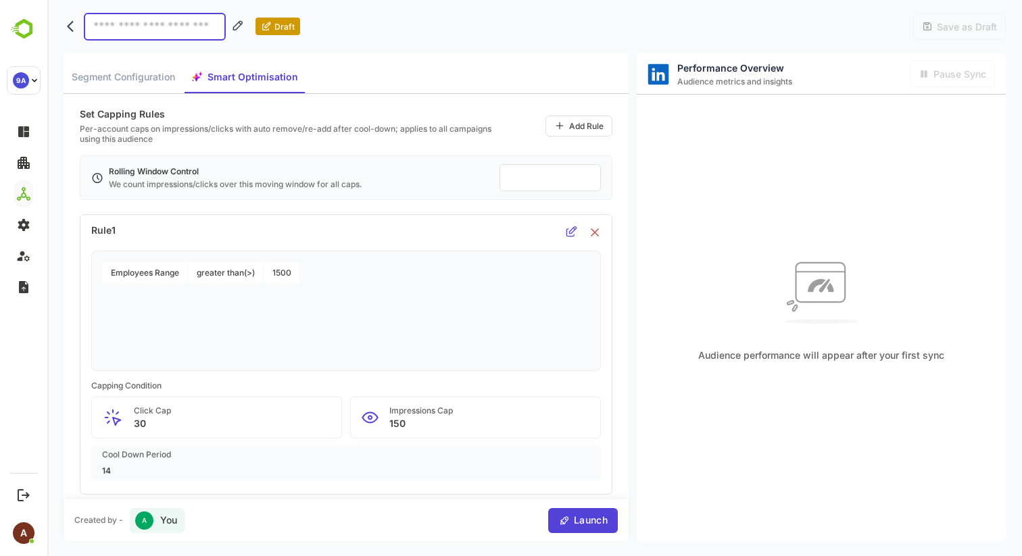
scroll to position [44, 0]
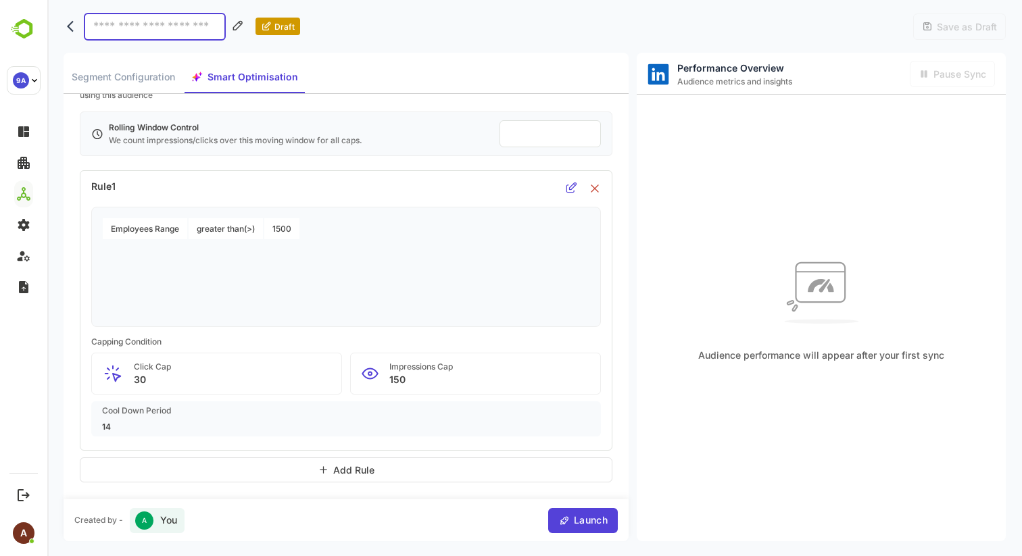
click at [350, 474] on div "Add Rule" at bounding box center [353, 470] width 41 height 9
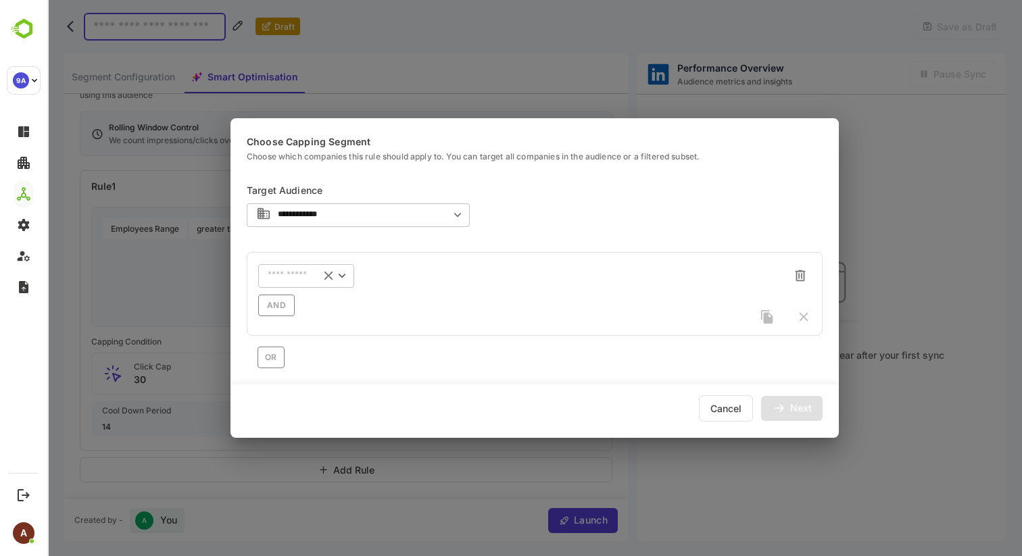
click at [299, 276] on input "text" at bounding box center [289, 275] width 43 height 10
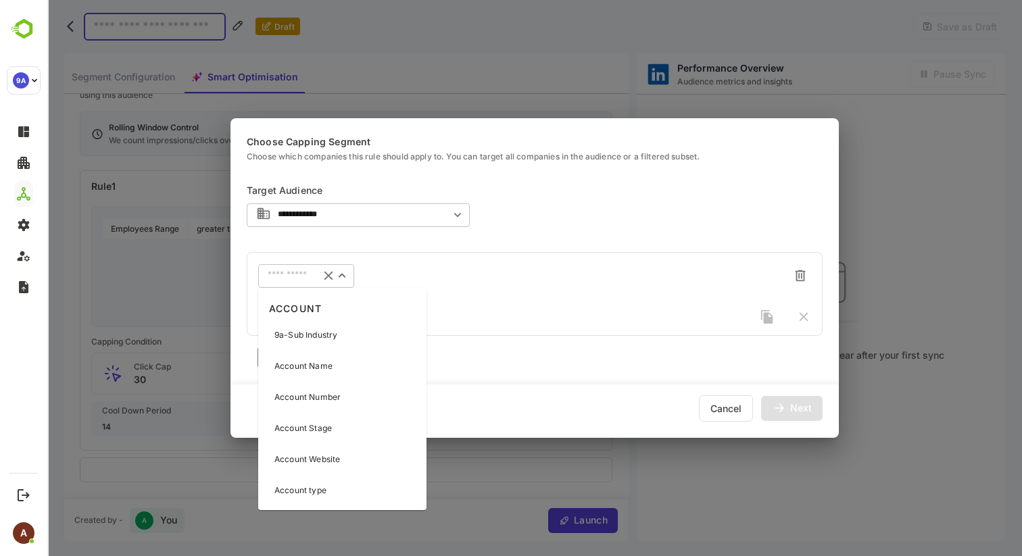
click at [312, 333] on p "9a-Sub Industry" at bounding box center [305, 335] width 63 height 12
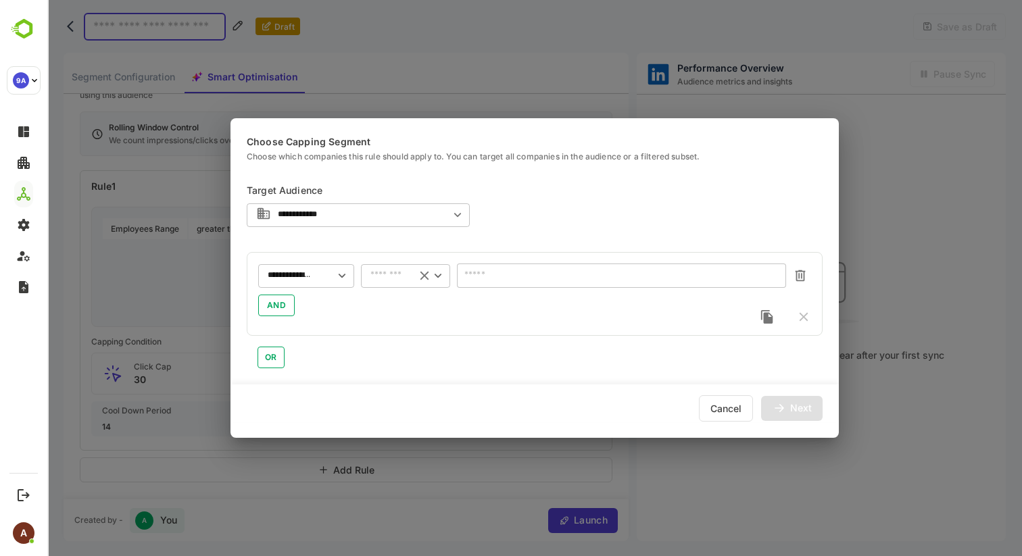
click at [388, 278] on input "text" at bounding box center [388, 275] width 36 height 10
click at [398, 302] on li "is equal (=)" at bounding box center [405, 303] width 89 height 20
click at [399, 281] on div "**********" at bounding box center [405, 276] width 89 height 24
click at [411, 322] on li "greater than(>)" at bounding box center [405, 324] width 89 height 20
type input "**********"
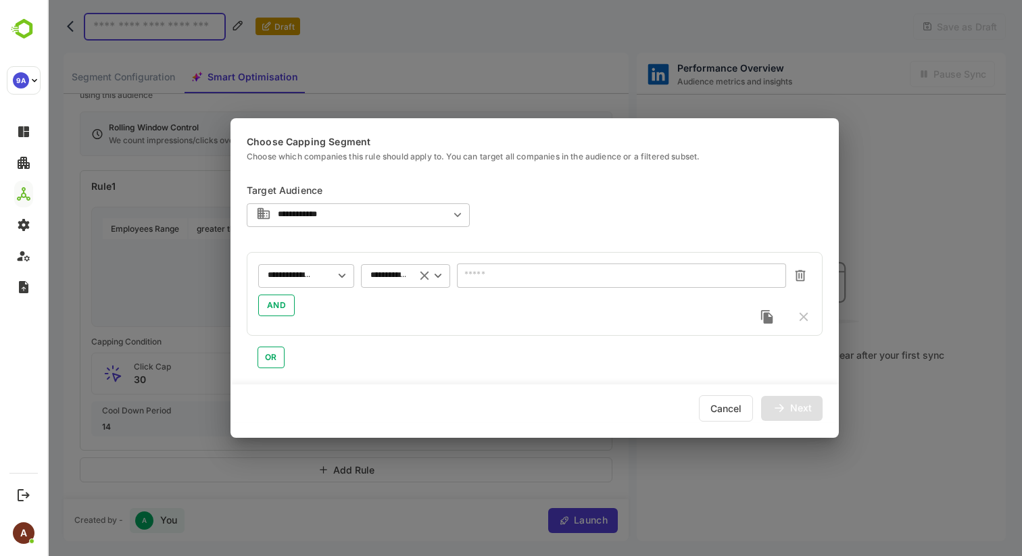
click at [483, 276] on input "number" at bounding box center [621, 276] width 329 height 24
type input "*"
click at [802, 412] on div "Next" at bounding box center [801, 407] width 22 height 9
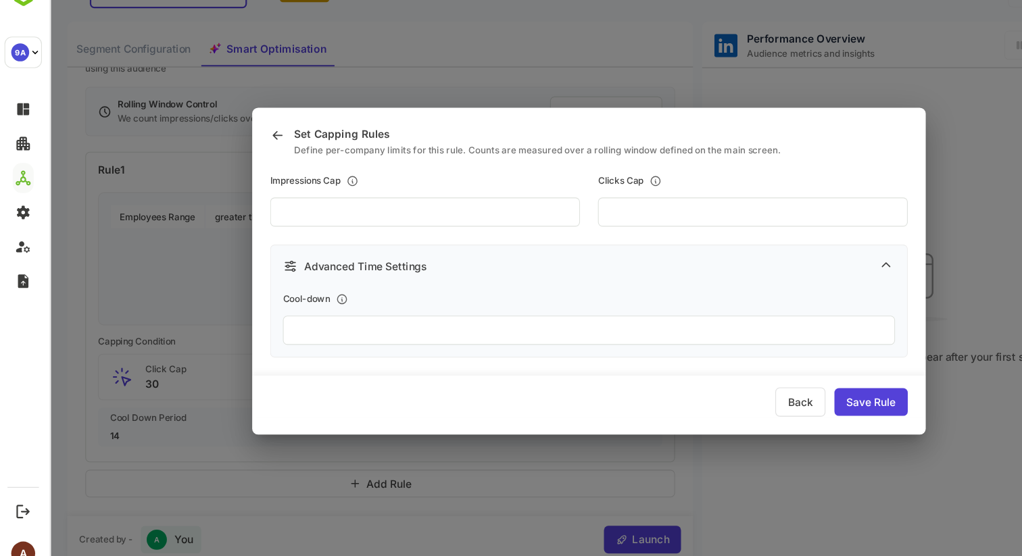
click at [720, 364] on div "Back" at bounding box center [727, 360] width 45 height 26
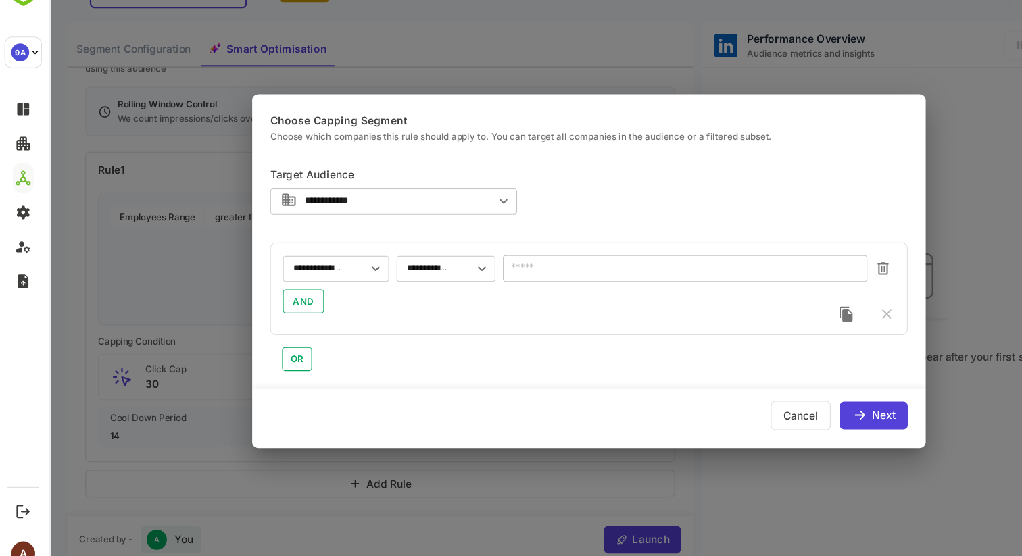
click at [716, 375] on div "Cancel" at bounding box center [728, 372] width 54 height 26
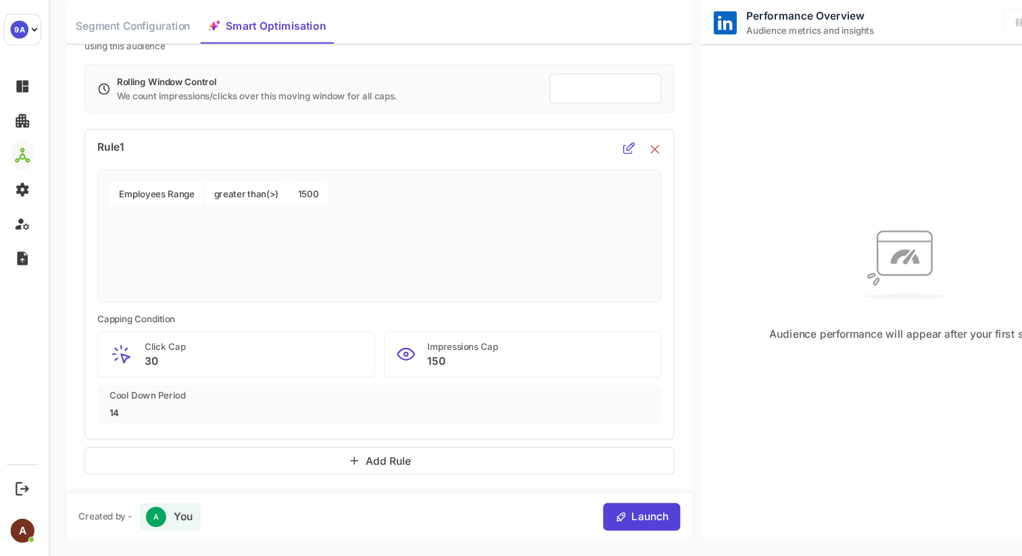
scroll to position [0, 0]
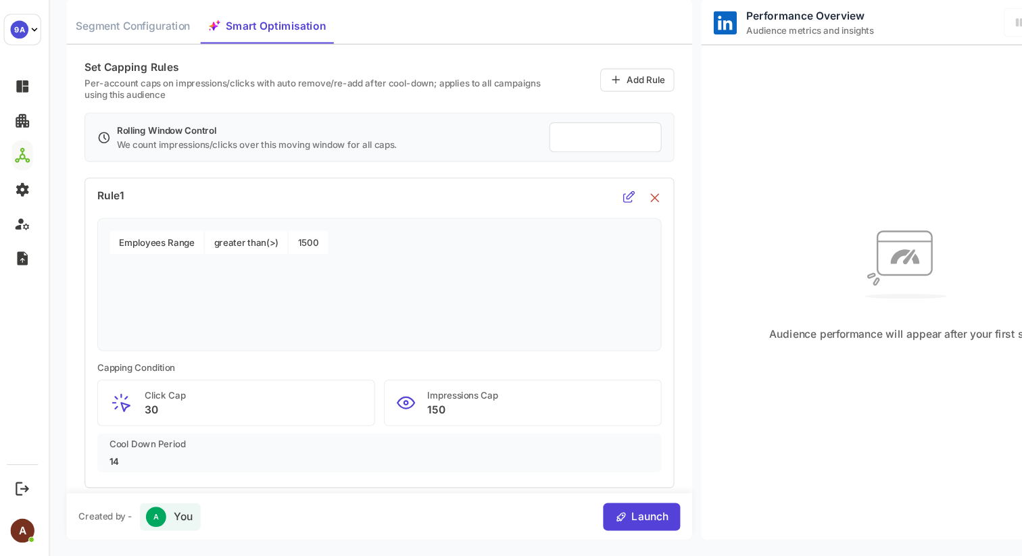
click at [157, 16] on span "Segment Configuration" at bounding box center [123, 17] width 103 height 17
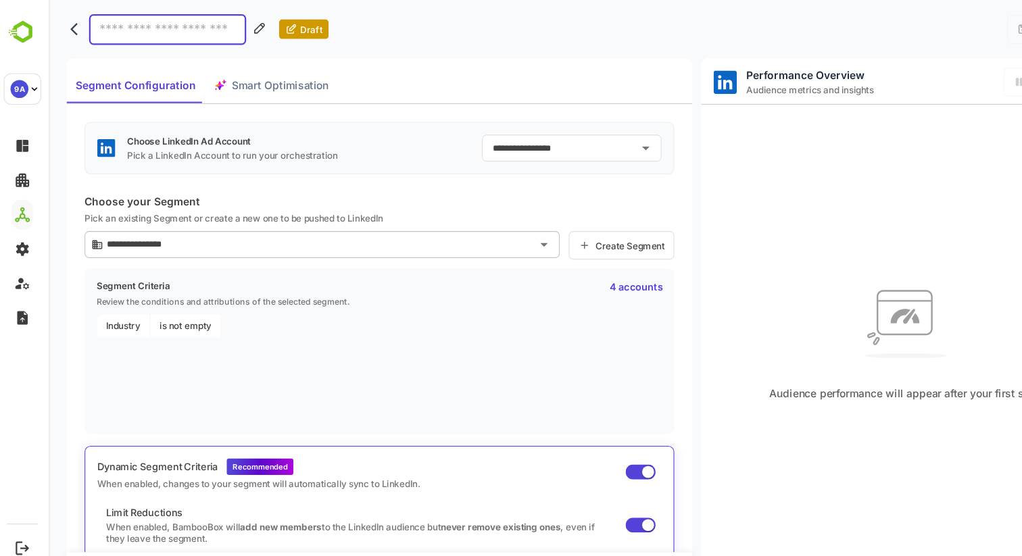
click at [75, 24] on icon "back" at bounding box center [75, 27] width 14 height 14
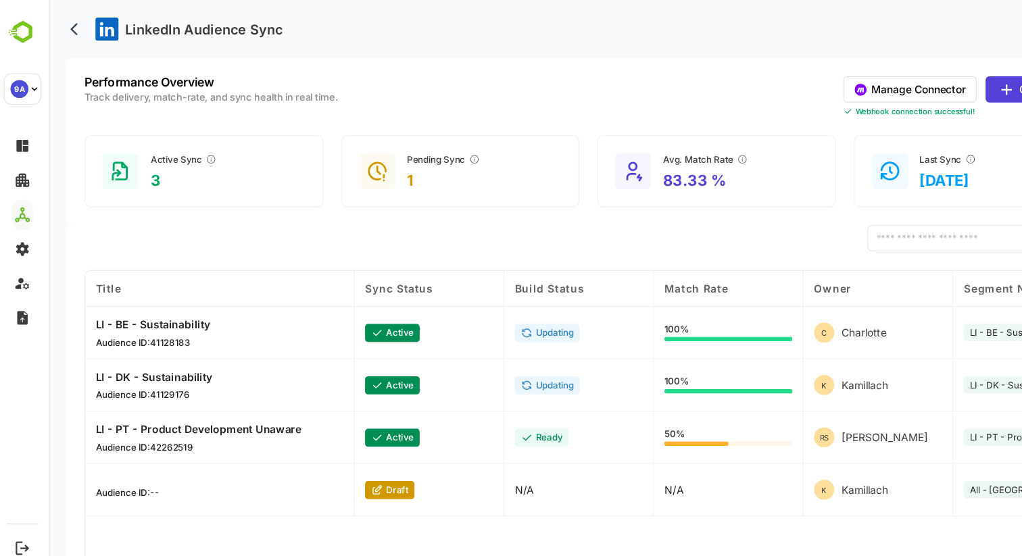
click at [803, 83] on button "Manage Connector" at bounding box center [826, 81] width 120 height 24
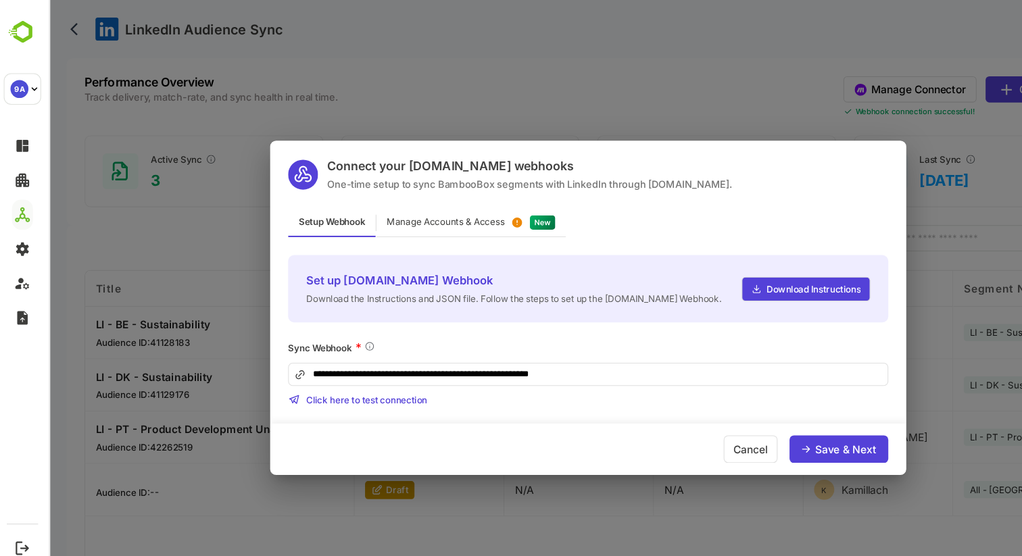
click at [385, 208] on div "Manage Accounts & Access" at bounding box center [429, 201] width 171 height 26
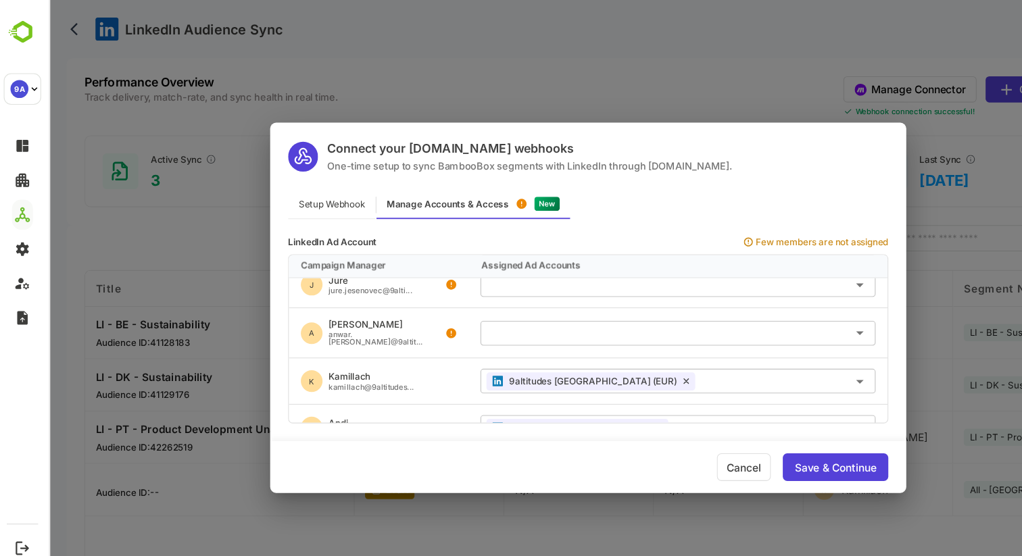
scroll to position [512, 0]
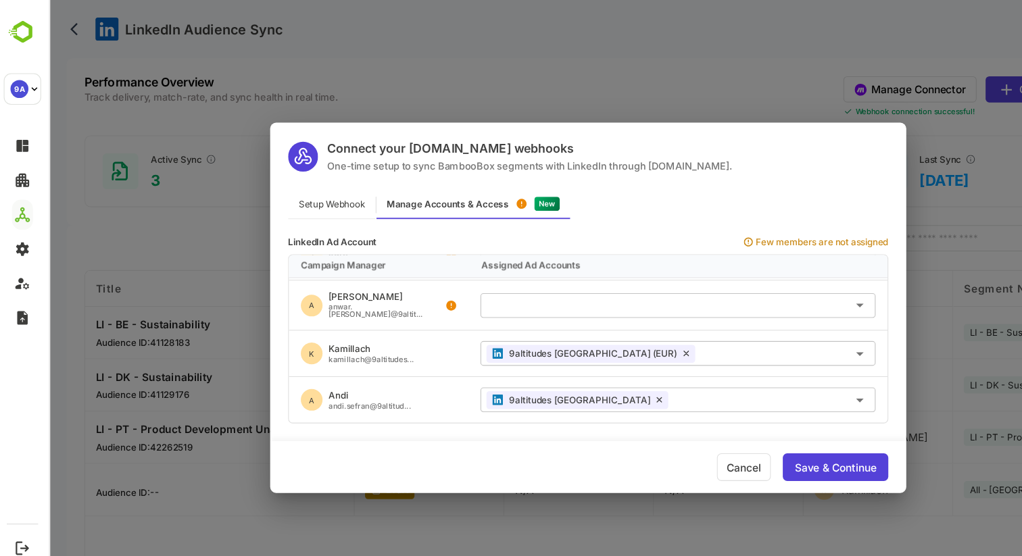
click at [326, 72] on div "Connect your [DOMAIN_NAME] webhooks One-time setup to sync BambooBox segments w…" at bounding box center [535, 278] width 975 height 556
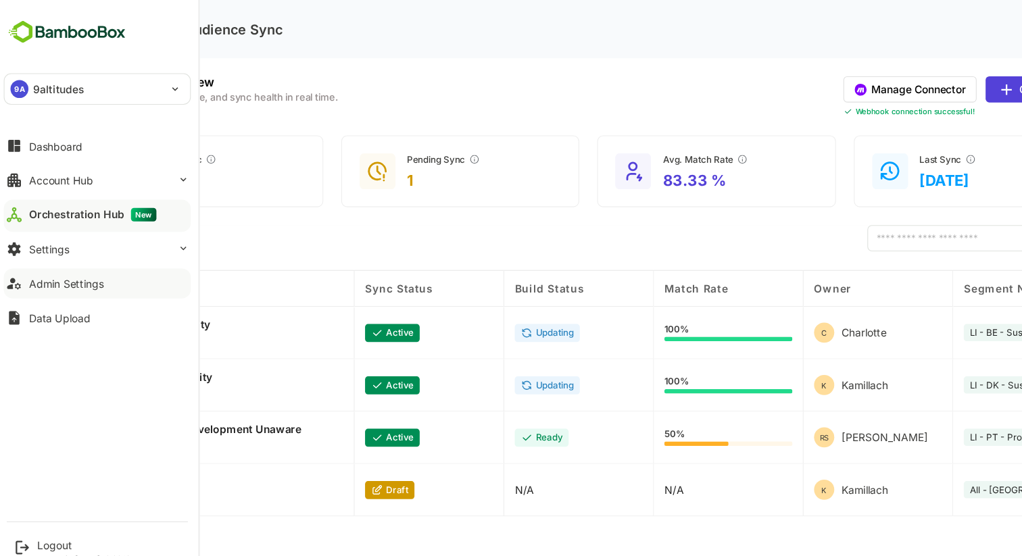
click at [65, 257] on div "Admin Settings" at bounding box center [64, 256] width 68 height 11
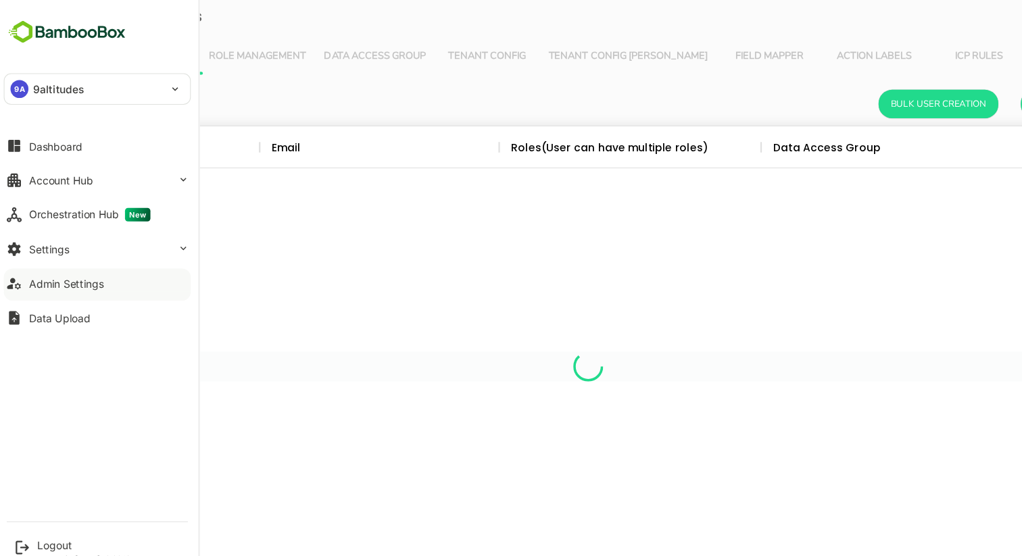
scroll to position [396, 931]
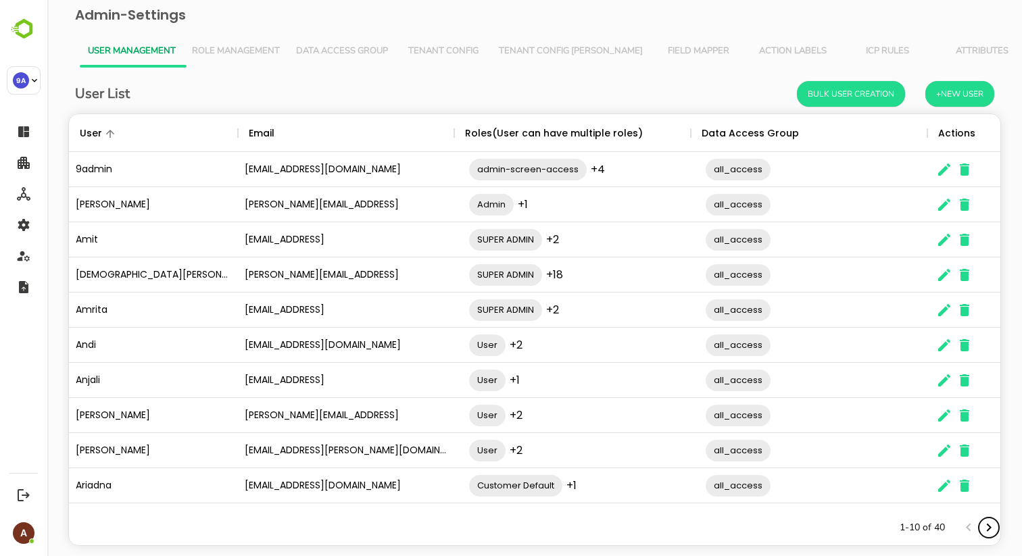
click at [983, 525] on icon "Next page" at bounding box center [989, 528] width 16 height 16
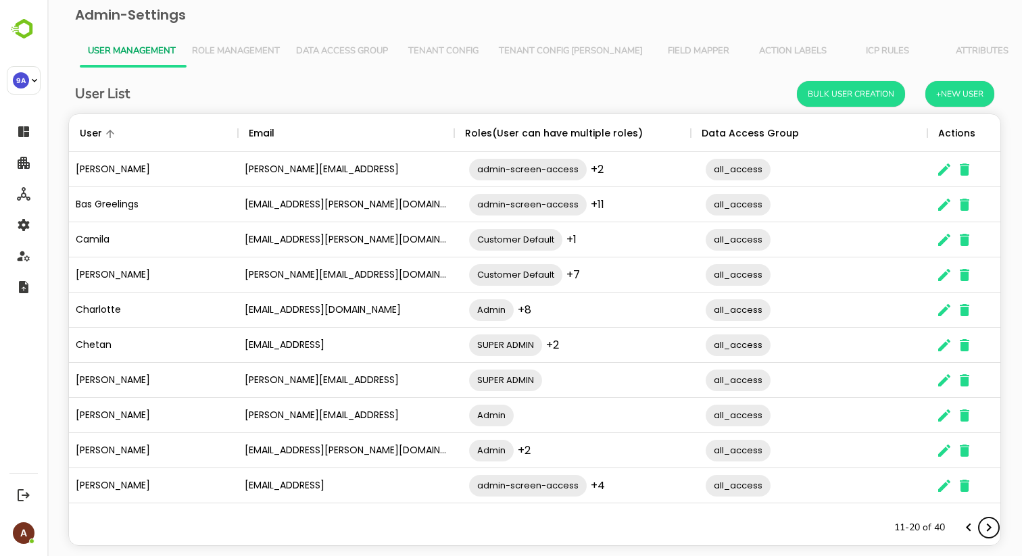
click at [983, 525] on icon "Next page" at bounding box center [989, 528] width 16 height 16
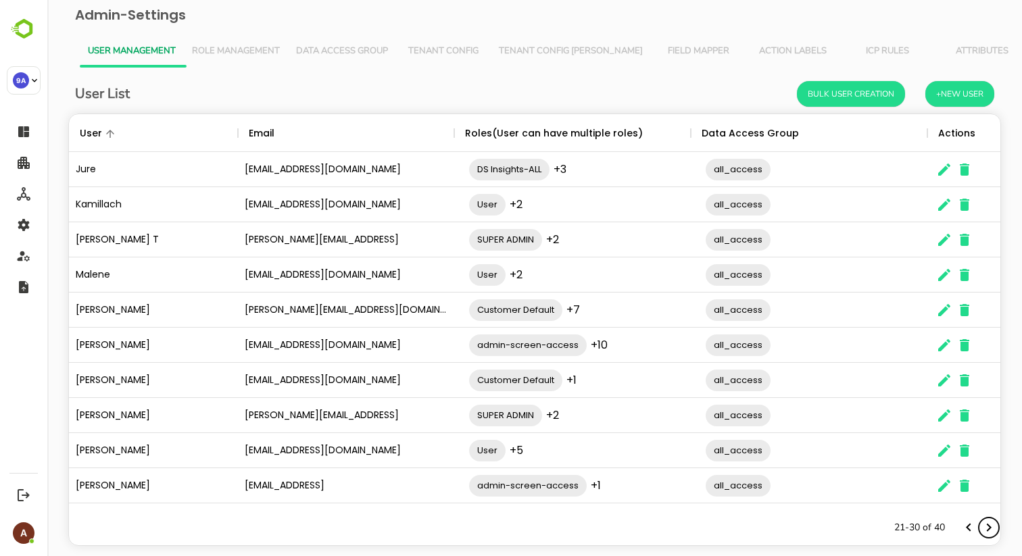
click at [983, 525] on icon "Next page" at bounding box center [989, 528] width 16 height 16
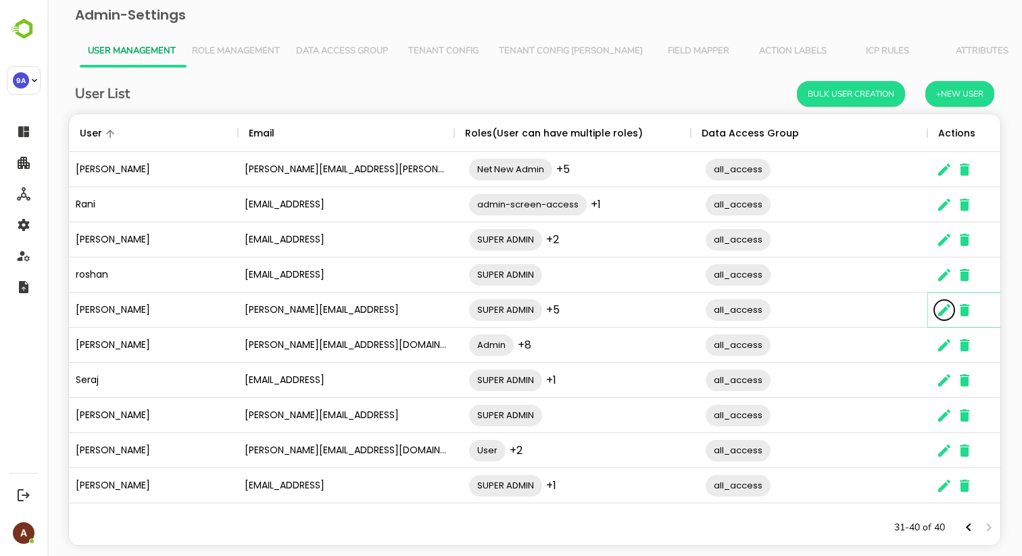
click at [948, 307] on icon "The User Data" at bounding box center [944, 310] width 12 height 12
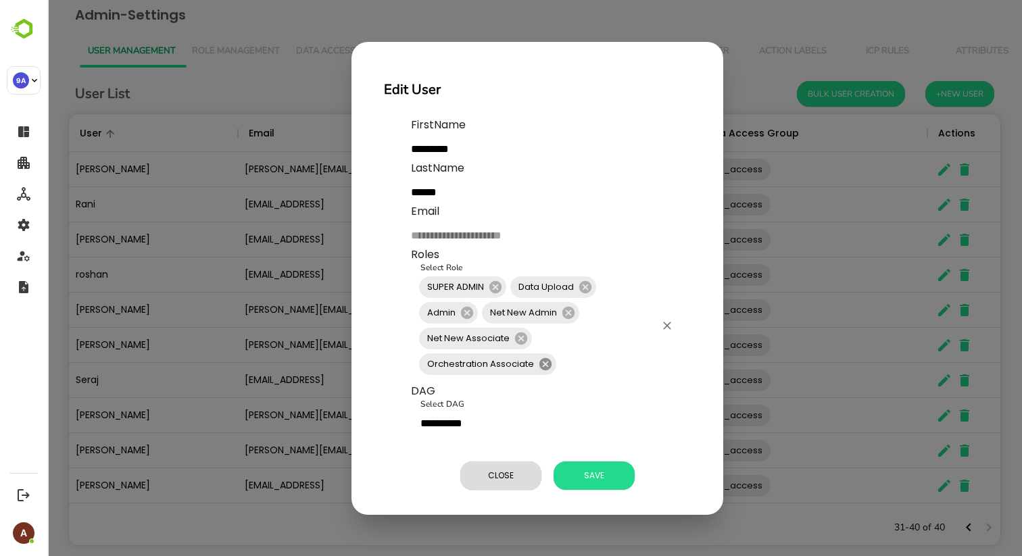
click at [545, 364] on icon at bounding box center [545, 364] width 15 height 15
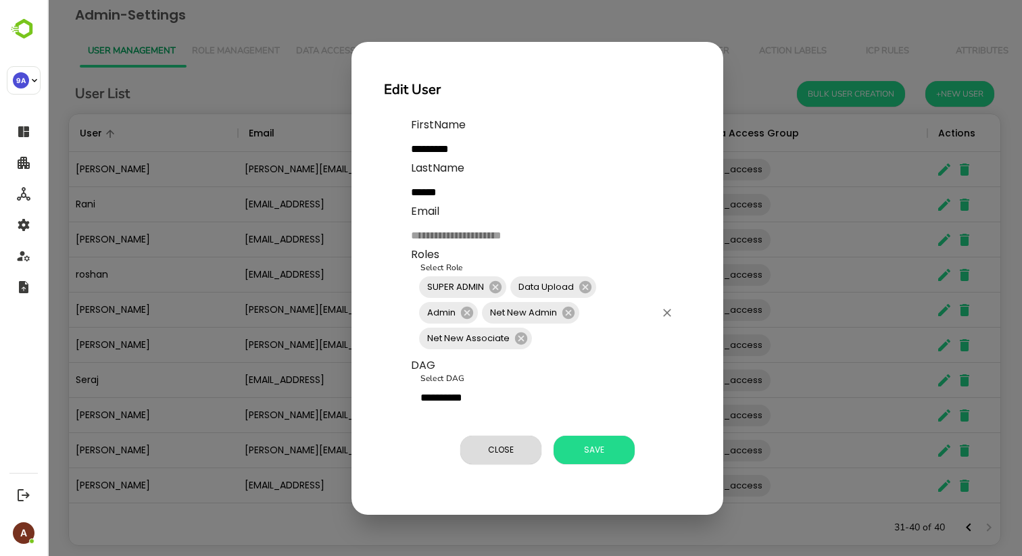
click at [559, 336] on input "Select Role" at bounding box center [594, 339] width 121 height 26
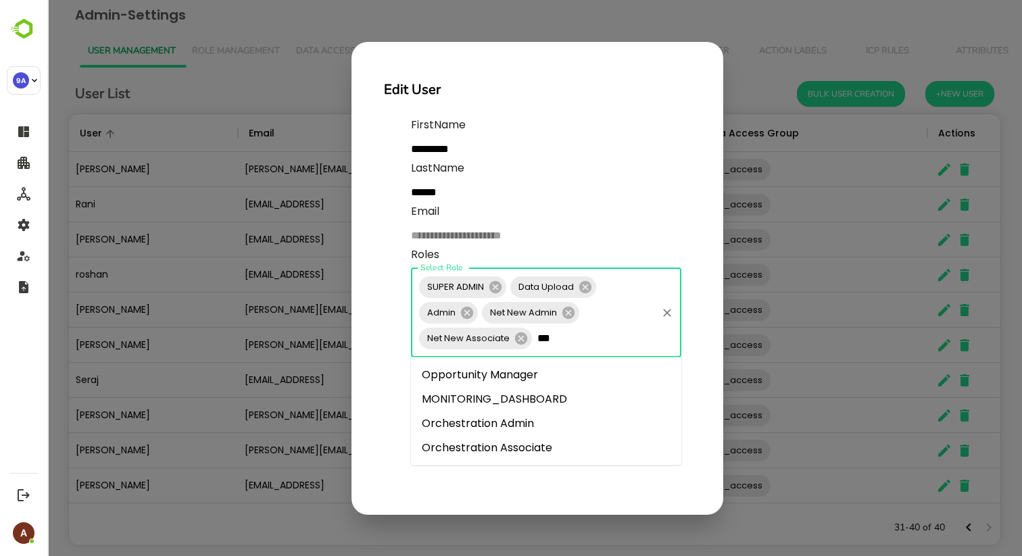
type input "****"
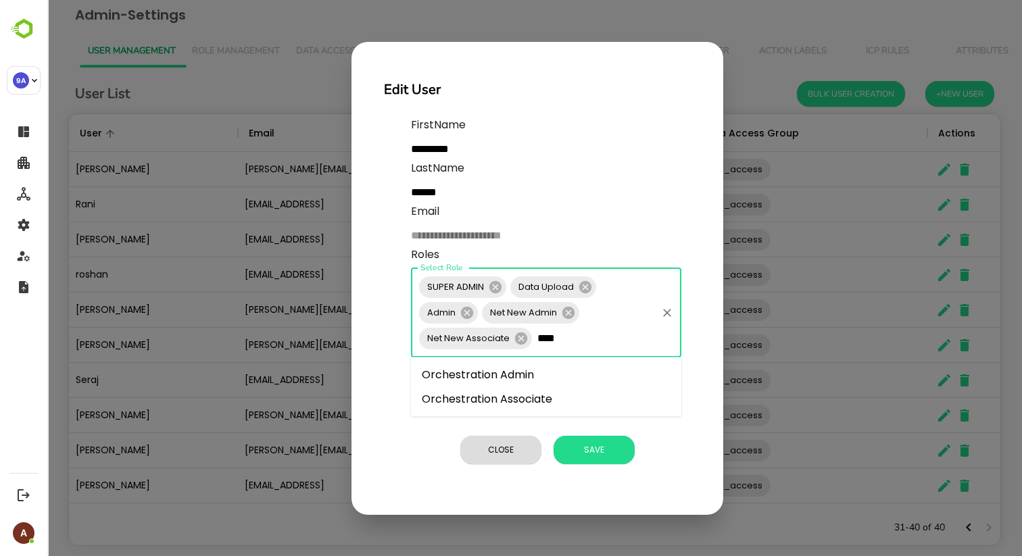
click at [527, 382] on li "Orchestration Admin" at bounding box center [546, 375] width 270 height 24
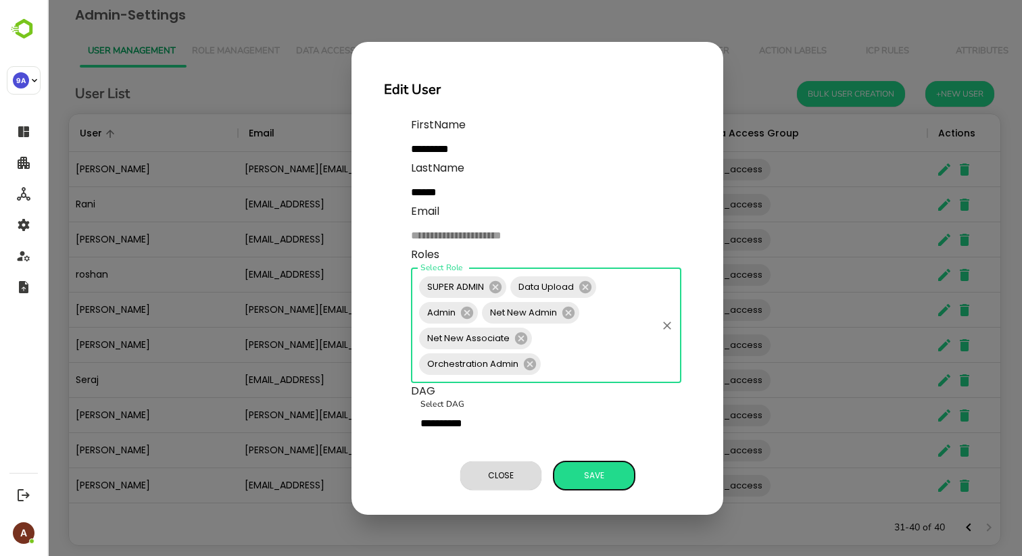
click at [596, 472] on span "Save" at bounding box center [594, 476] width 68 height 18
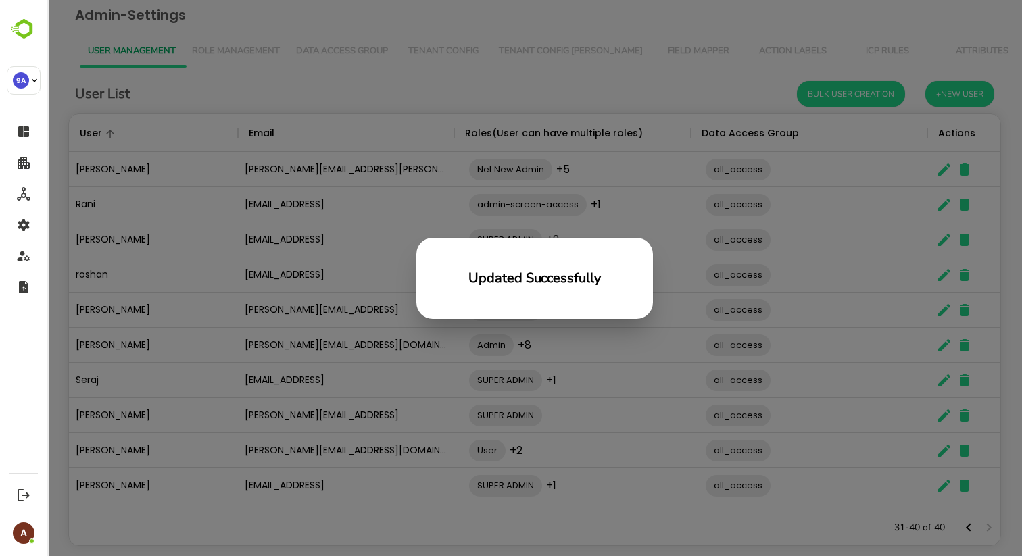
click at [328, 90] on div "Updated Successfully" at bounding box center [534, 278] width 975 height 556
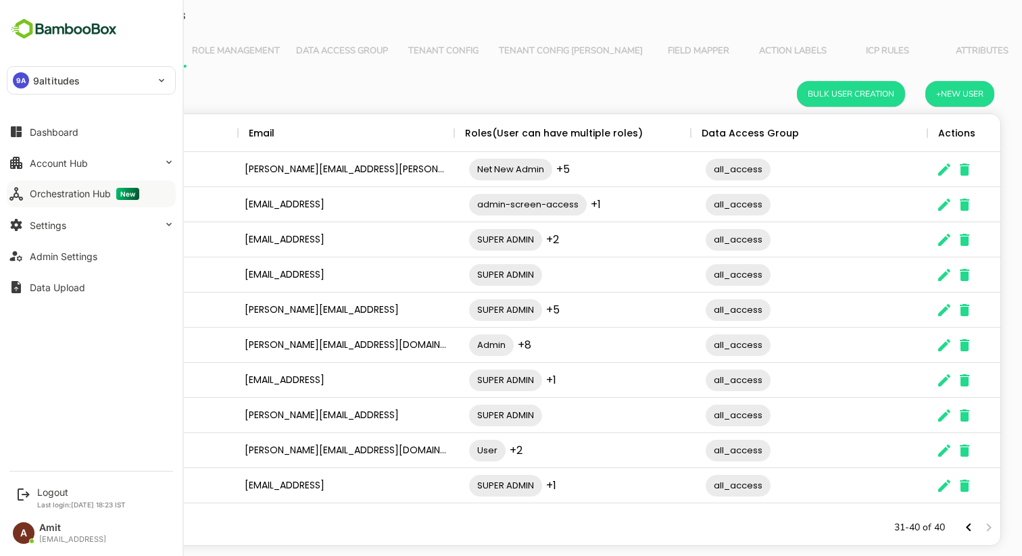
click at [75, 198] on div "Orchestration Hub New" at bounding box center [84, 194] width 109 height 12
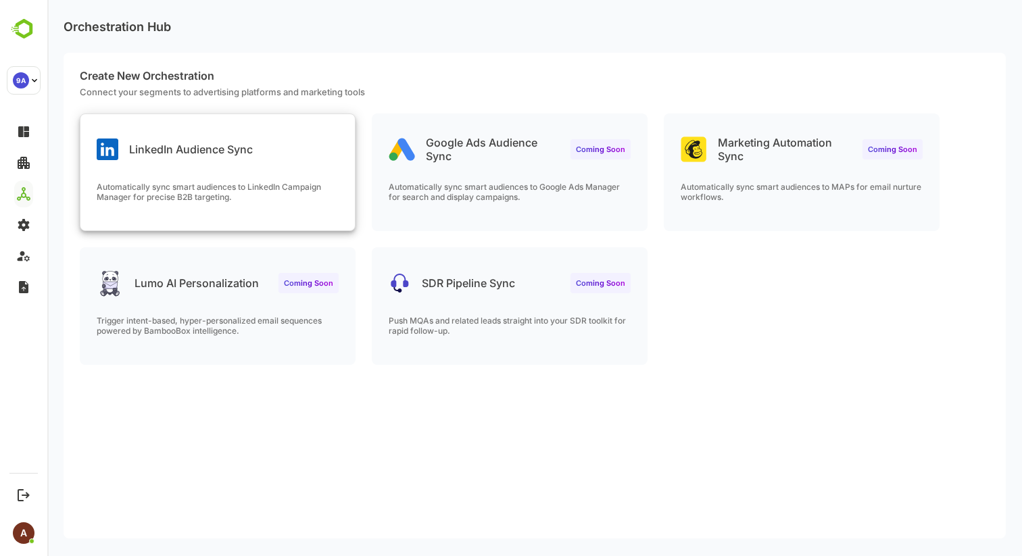
click at [295, 159] on div "LinkedIn Audience Sync" at bounding box center [217, 138] width 274 height 49
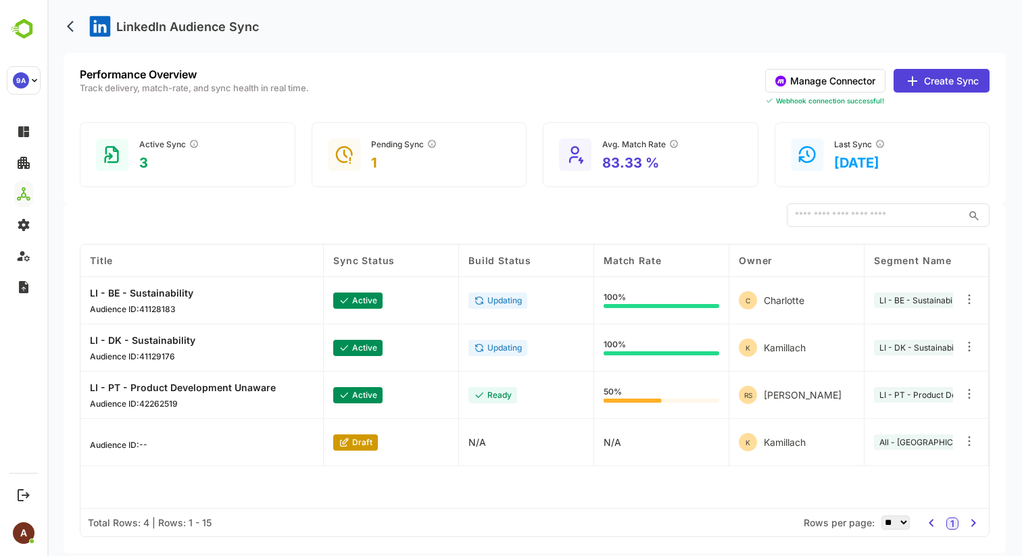
click at [914, 78] on icon at bounding box center [912, 81] width 16 height 16
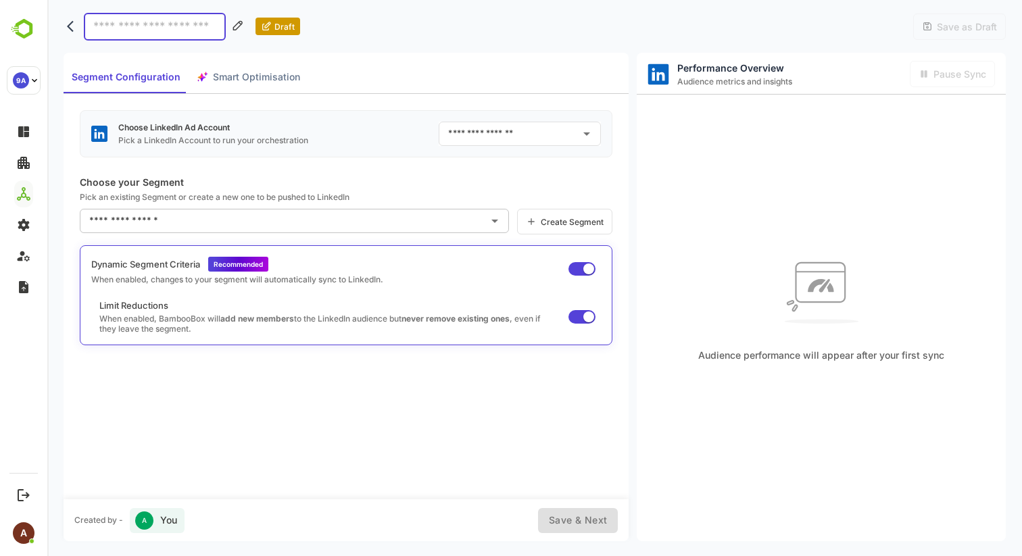
click at [480, 126] on input "text" at bounding box center [510, 134] width 130 height 22
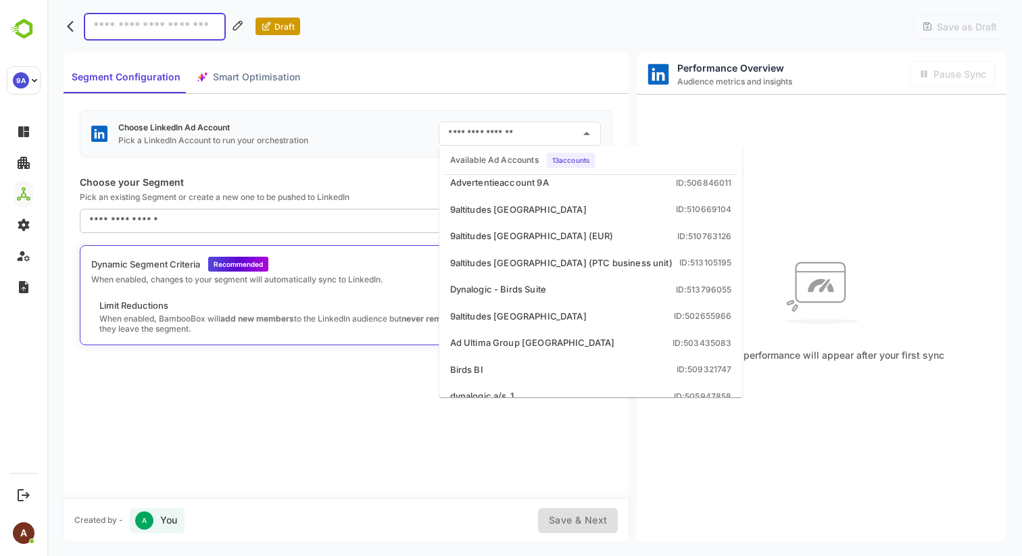
scroll to position [127, 0]
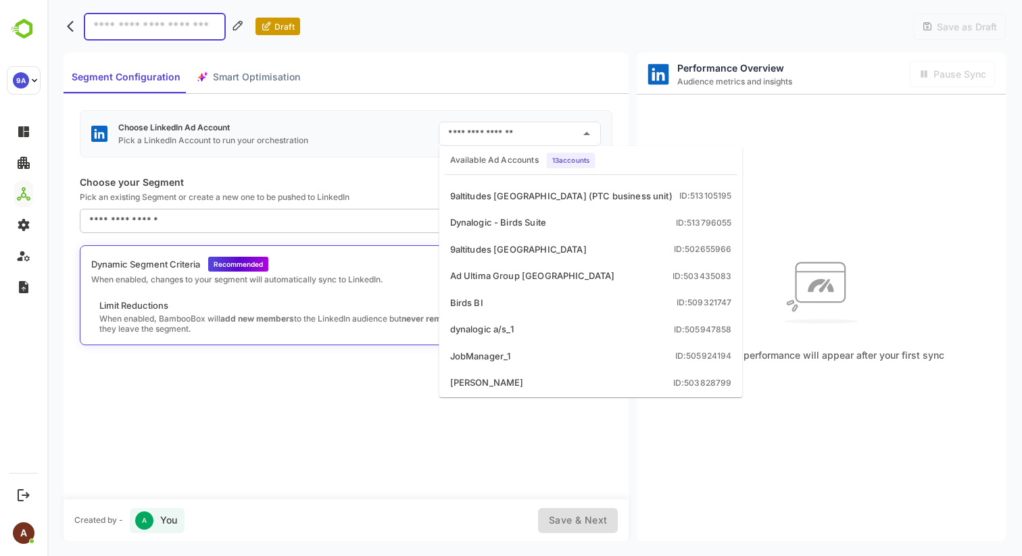
click at [270, 171] on div "Choose LinkedIn Ad Account Pick a LinkedIn Account to run your orchestration ​ …" at bounding box center [346, 296] width 565 height 405
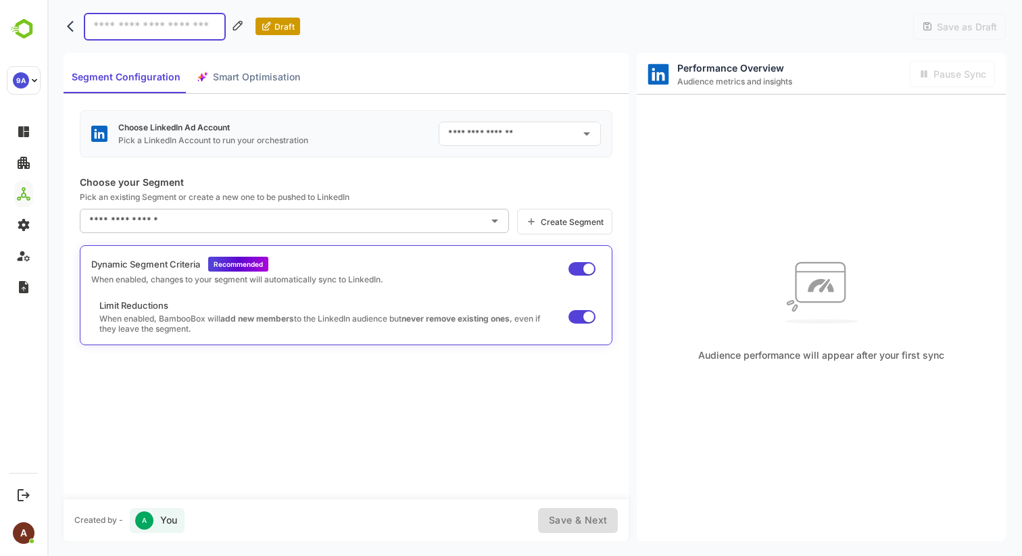
click at [68, 22] on icon "back" at bounding box center [74, 27] width 14 height 14
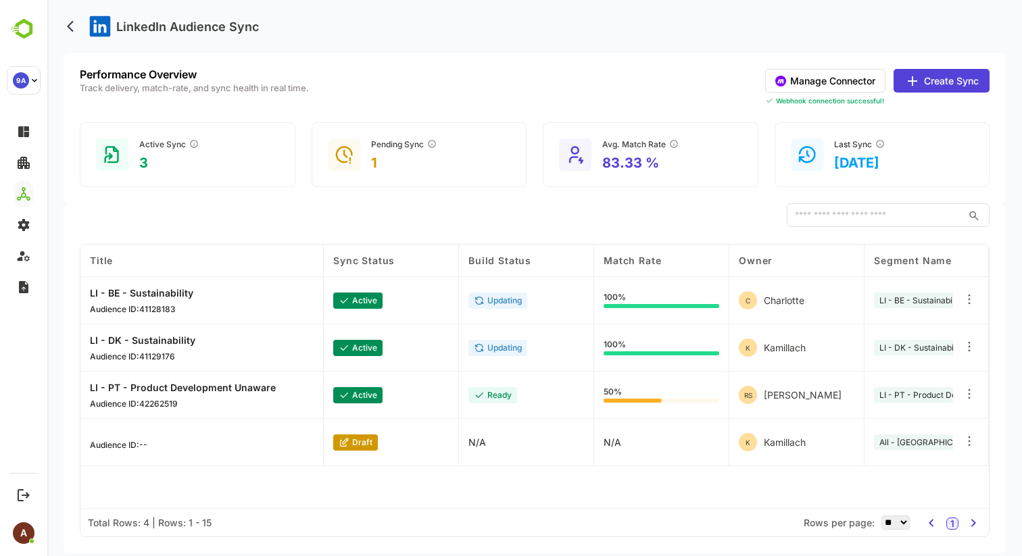
click at [935, 89] on button "Create Sync" at bounding box center [941, 81] width 96 height 24
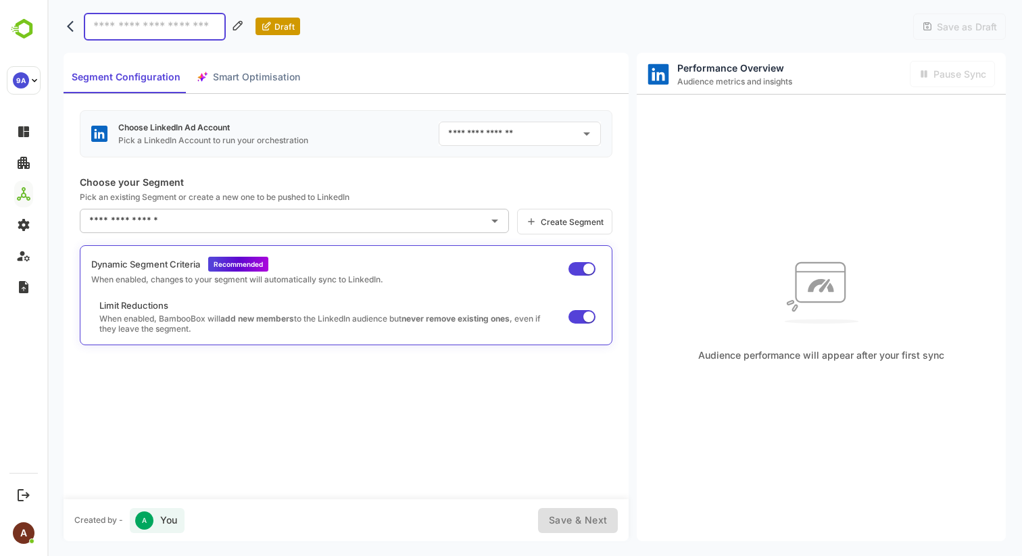
click at [73, 24] on icon "back" at bounding box center [74, 27] width 14 height 14
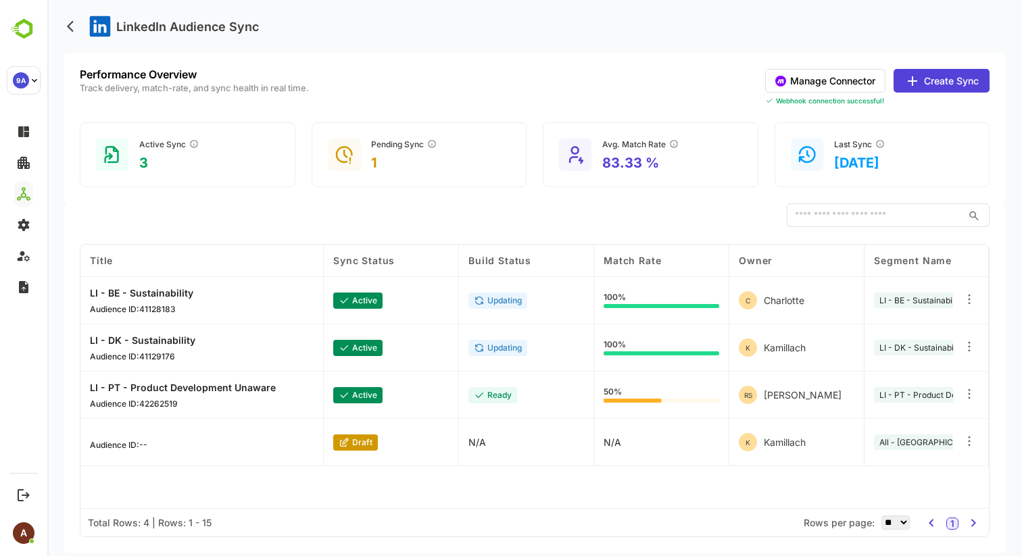
click at [813, 82] on button "Manage Connector" at bounding box center [825, 81] width 120 height 24
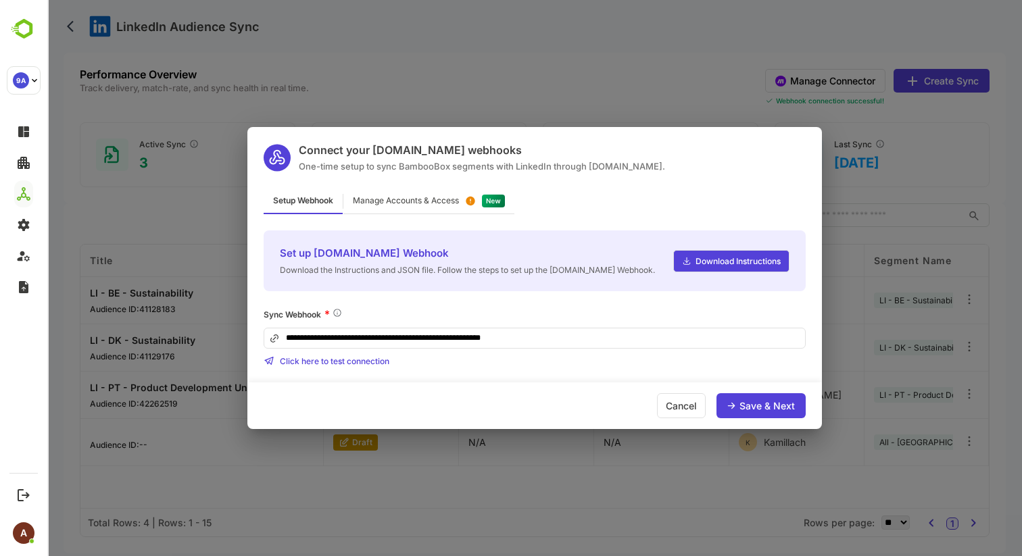
click at [453, 199] on div "Manage Accounts & Access" at bounding box center [406, 201] width 106 height 8
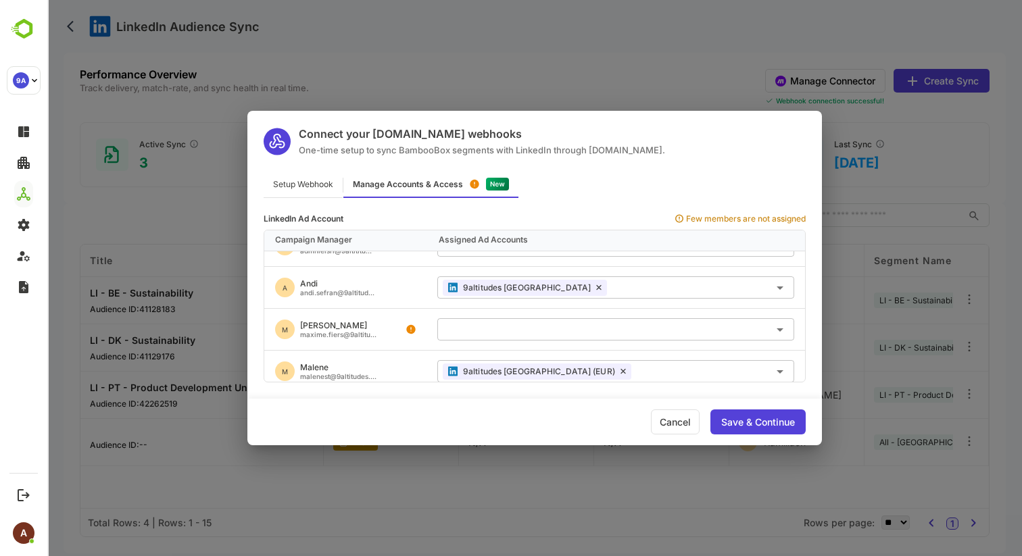
scroll to position [412, 0]
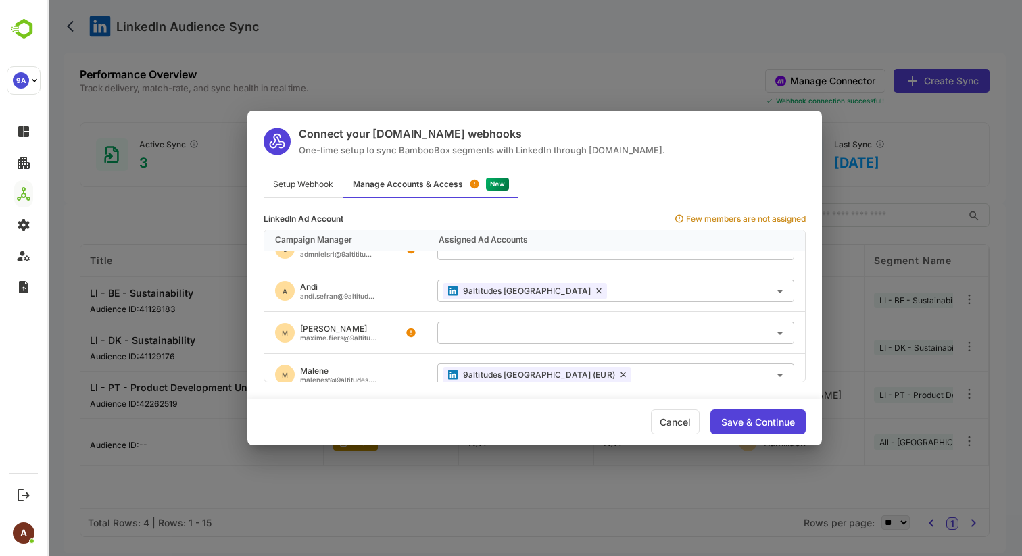
click at [316, 190] on div "Setup Webhook" at bounding box center [303, 185] width 79 height 26
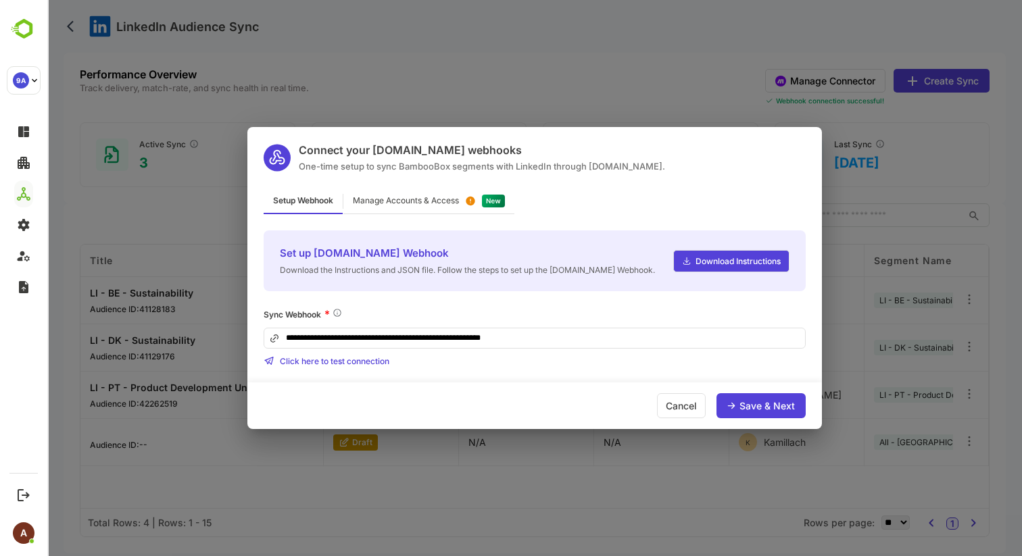
click at [496, 55] on div "**********" at bounding box center [534, 278] width 975 height 556
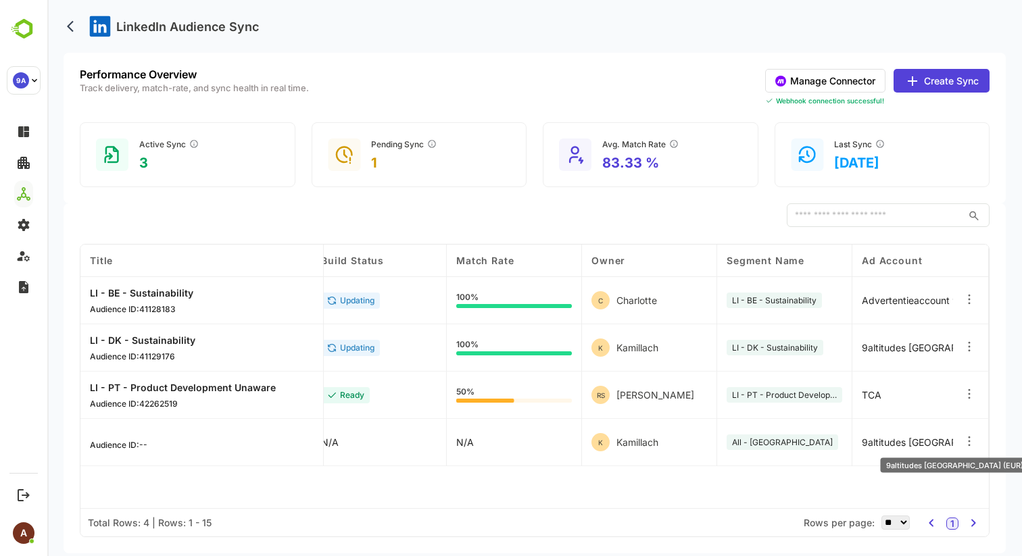
scroll to position [0, 0]
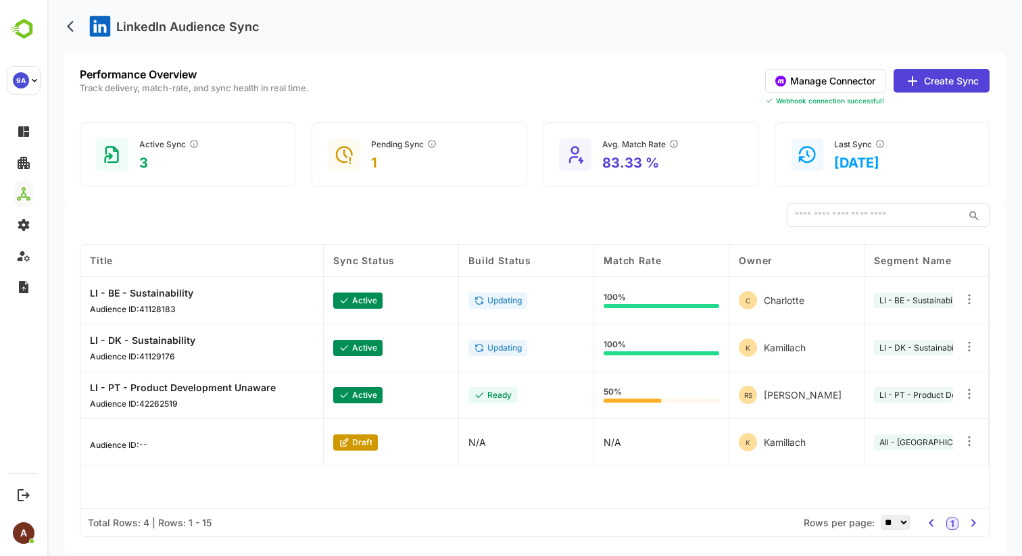
click at [130, 437] on div "Audience ID: --" at bounding box center [118, 443] width 57 height 16
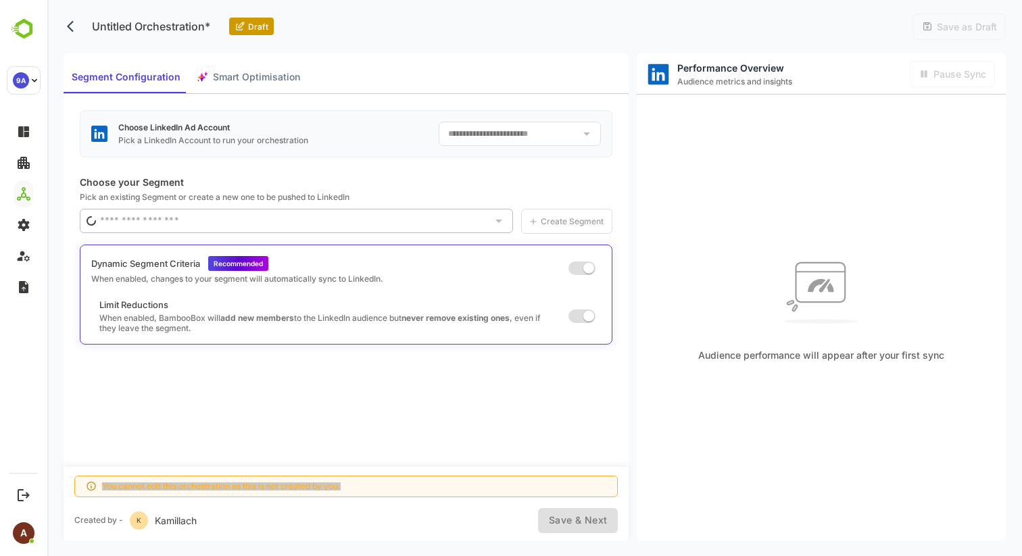
type input "**********"
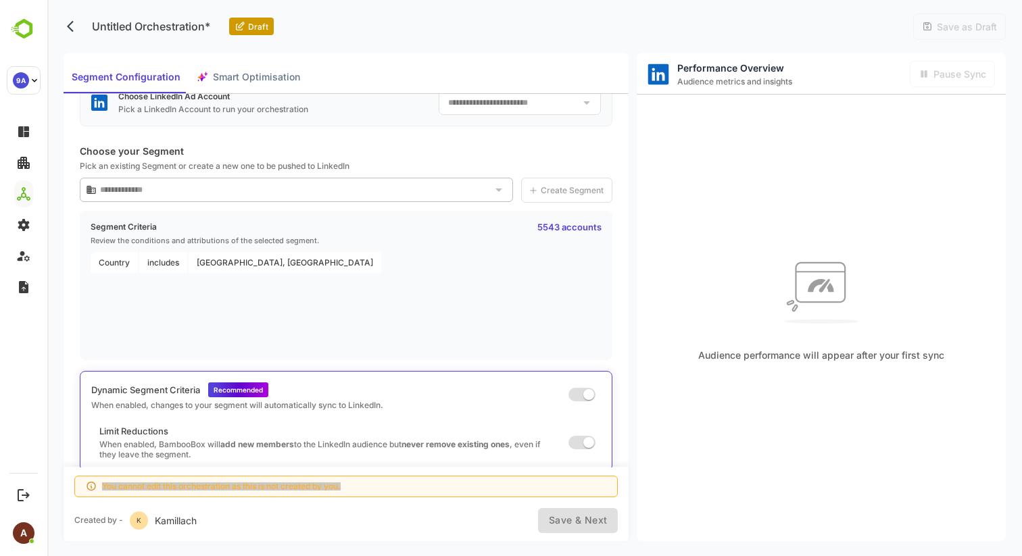
scroll to position [30, 0]
click at [66, 32] on button "back" at bounding box center [74, 26] width 20 height 20
click at [72, 29] on icon "back" at bounding box center [74, 27] width 14 height 14
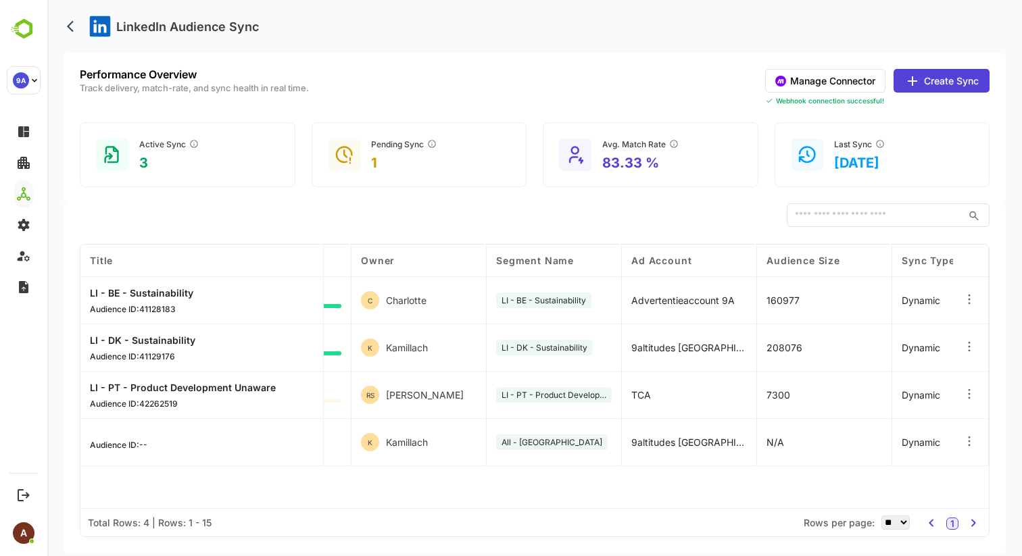
scroll to position [0, 364]
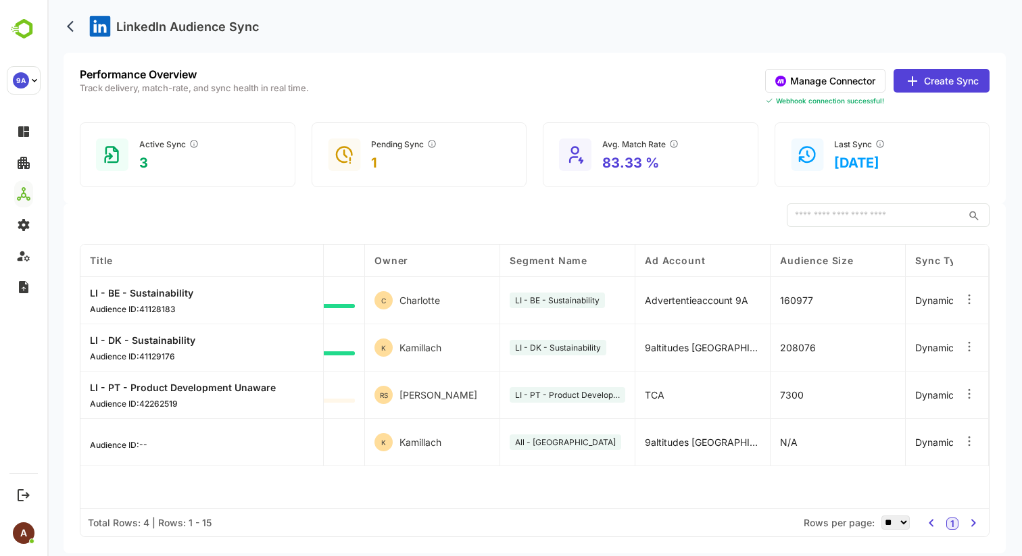
click at [924, 75] on button "Create Sync" at bounding box center [941, 81] width 96 height 24
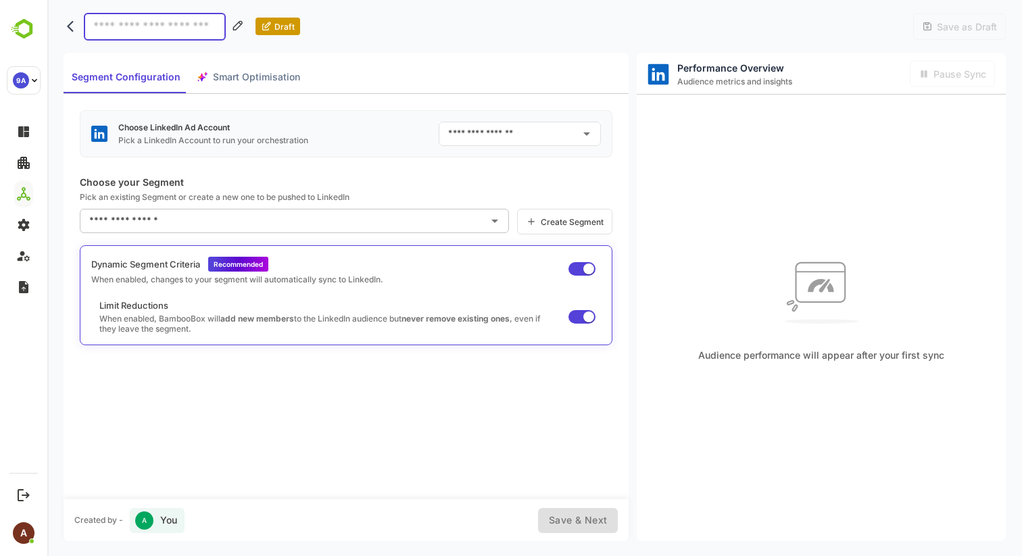
click at [232, 83] on div "Segment Configuration Smart Optimisation" at bounding box center [186, 77] width 245 height 32
click at [71, 25] on icon "back" at bounding box center [74, 27] width 14 height 14
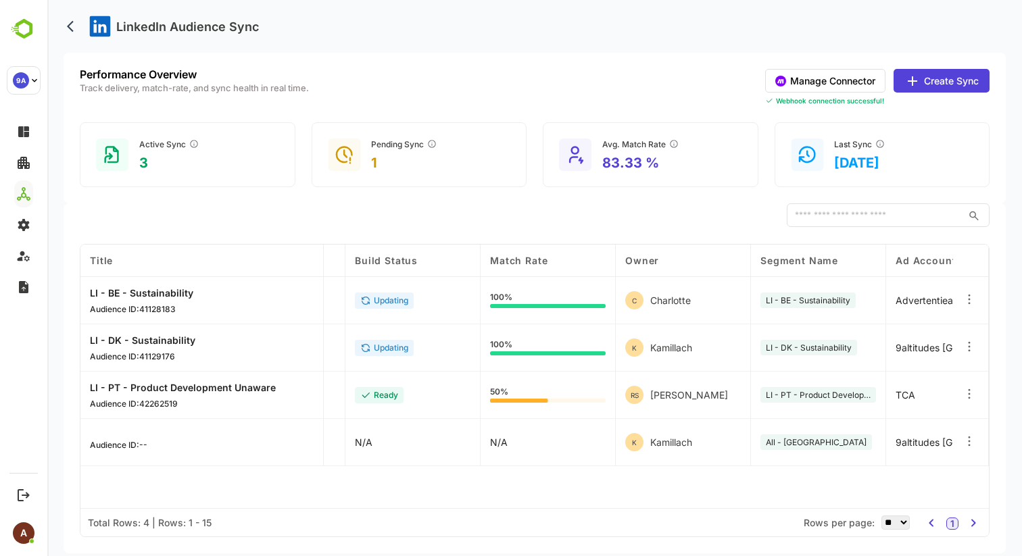
scroll to position [0, 0]
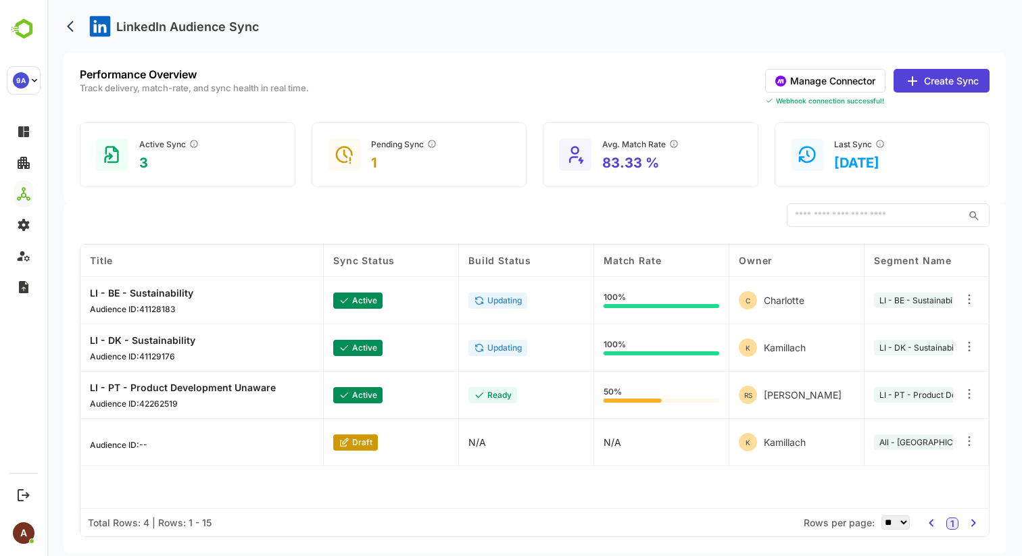
click at [777, 78] on circle at bounding box center [780, 81] width 11 height 11
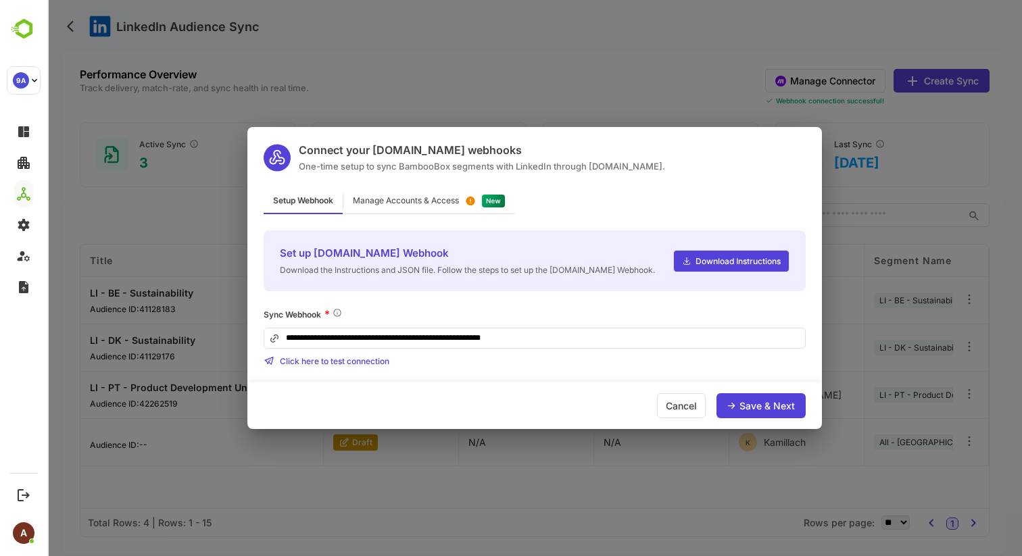
click at [412, 200] on div "Manage Accounts & Access" at bounding box center [406, 201] width 106 height 8
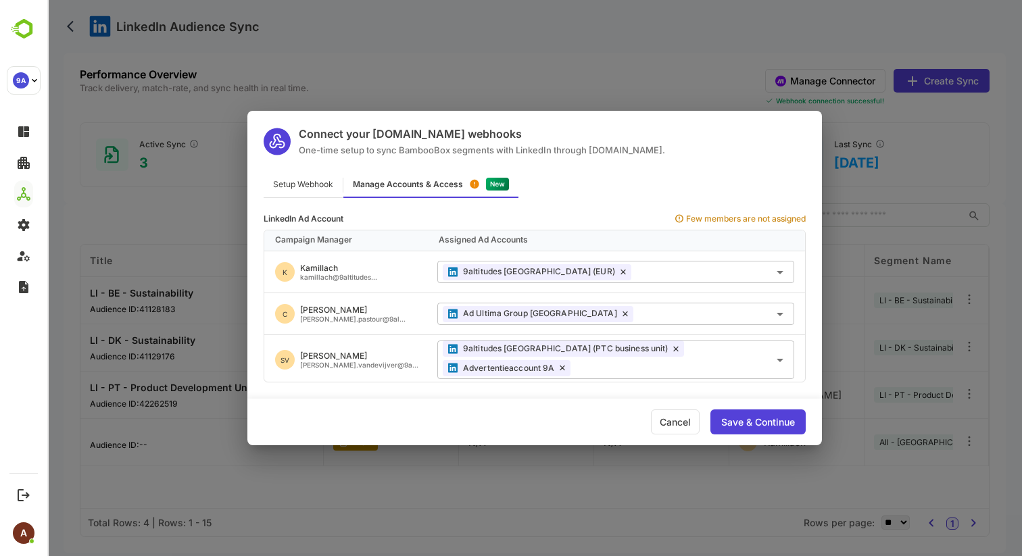
click at [378, 39] on div "Connect your [DOMAIN_NAME] webhooks One-time setup to sync BambooBox segments w…" at bounding box center [534, 278] width 975 height 556
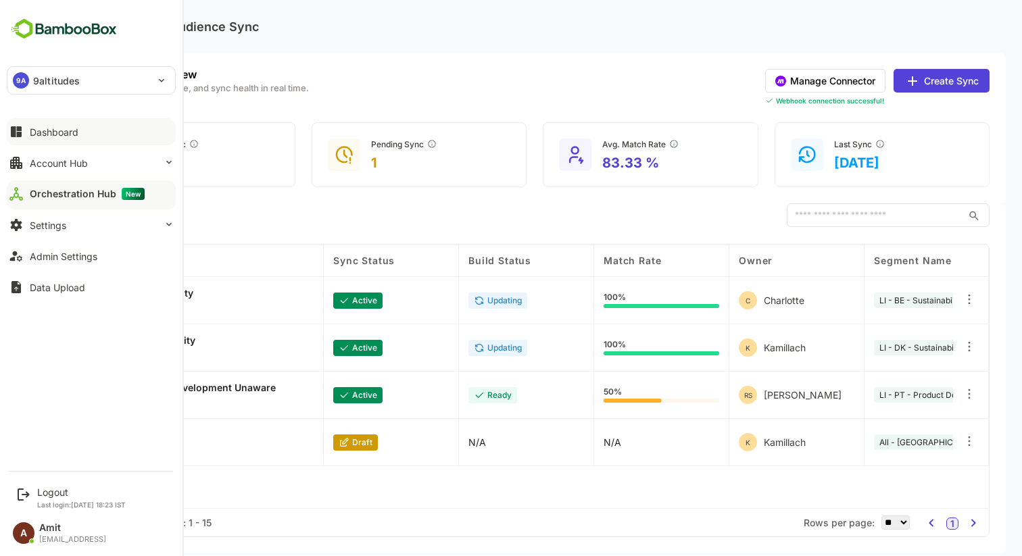
click at [70, 137] on div "Dashboard" at bounding box center [54, 131] width 49 height 11
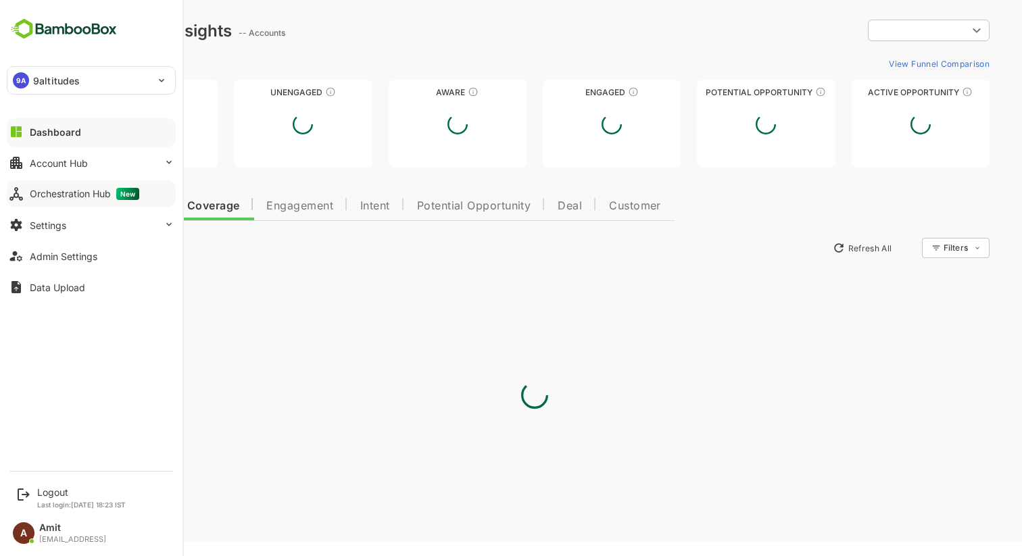
type input "**********"
